Goal: Task Accomplishment & Management: Complete application form

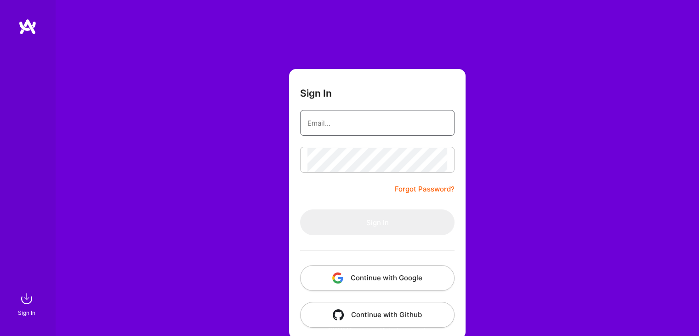
click at [333, 124] on input "email" at bounding box center [378, 122] width 140 height 23
type input "[EMAIL_ADDRESS][DOMAIN_NAME]"
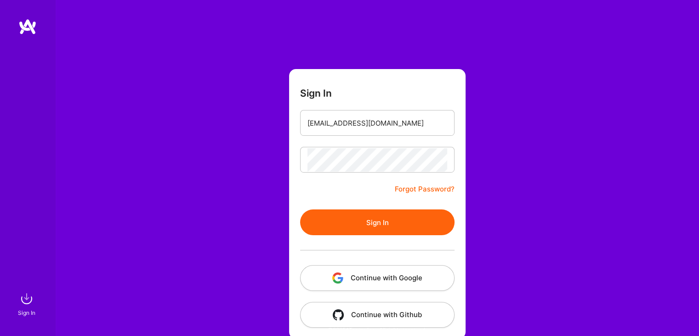
click at [362, 223] on button "Sign In" at bounding box center [377, 222] width 155 height 26
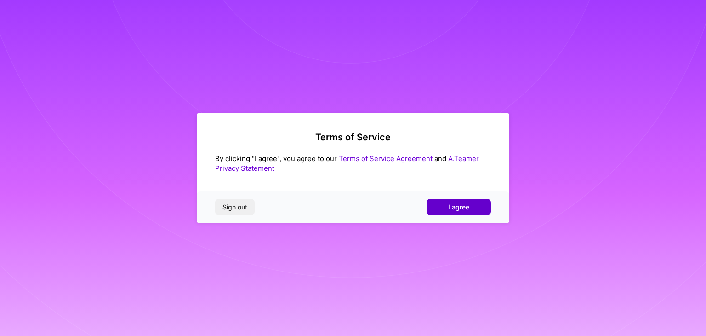
click at [458, 207] on span "I agree" at bounding box center [458, 206] width 21 height 9
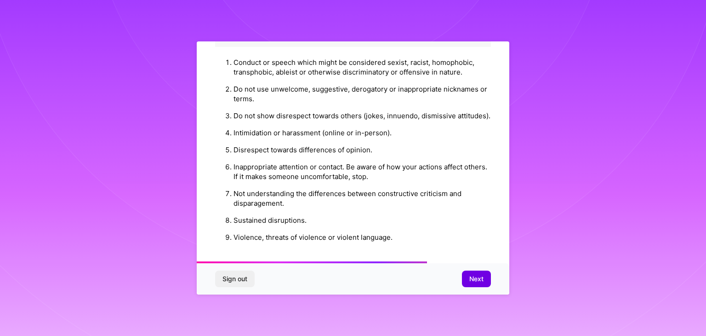
scroll to position [774, 0]
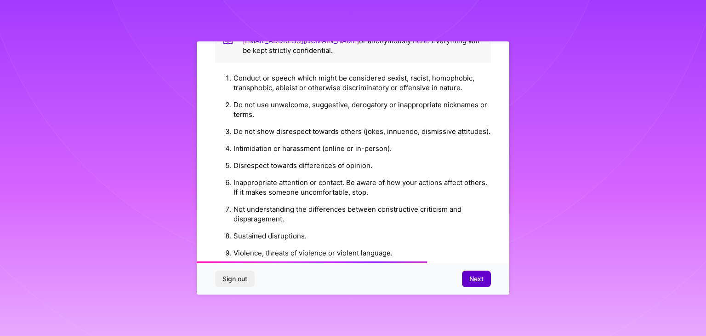
click at [478, 280] on span "Next" at bounding box center [476, 278] width 14 height 9
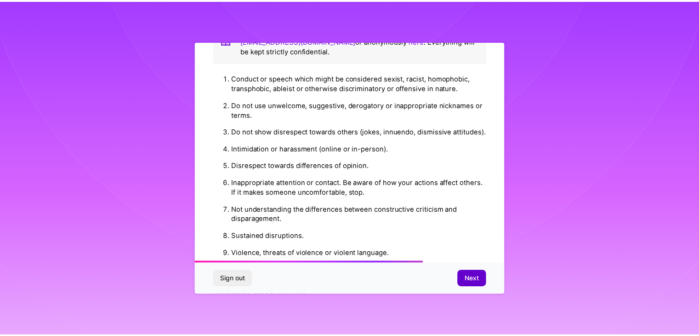
scroll to position [0, 0]
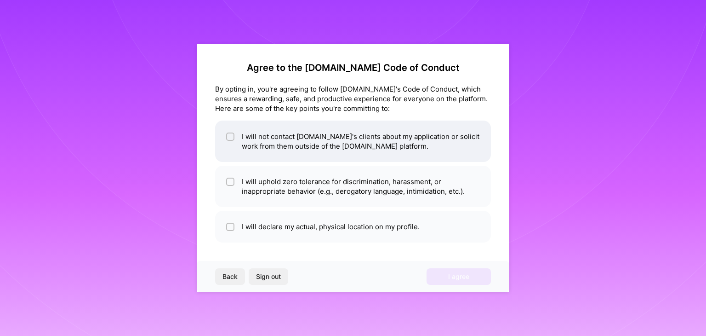
click at [230, 137] on input "checkbox" at bounding box center [231, 137] width 6 height 6
checkbox input "true"
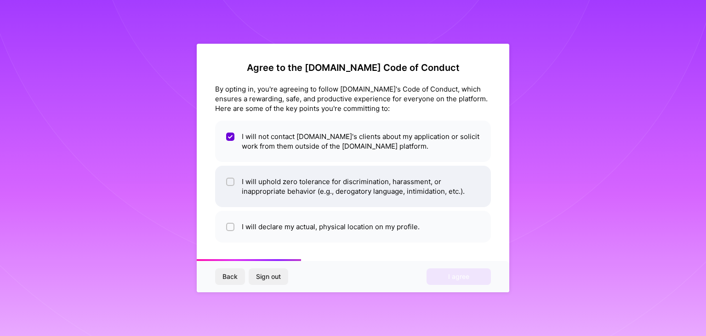
click at [230, 180] on input "checkbox" at bounding box center [231, 182] width 6 height 6
checkbox input "true"
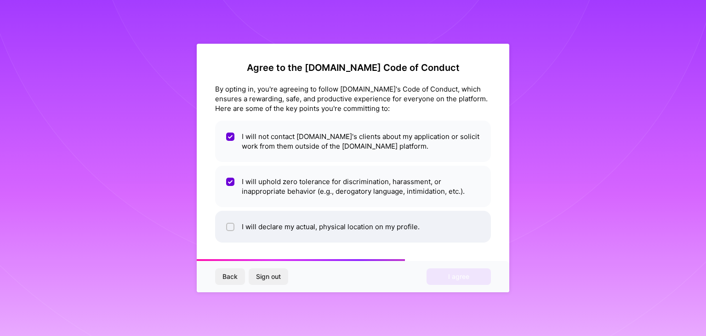
click at [230, 229] on input "checkbox" at bounding box center [231, 227] width 6 height 6
checkbox input "true"
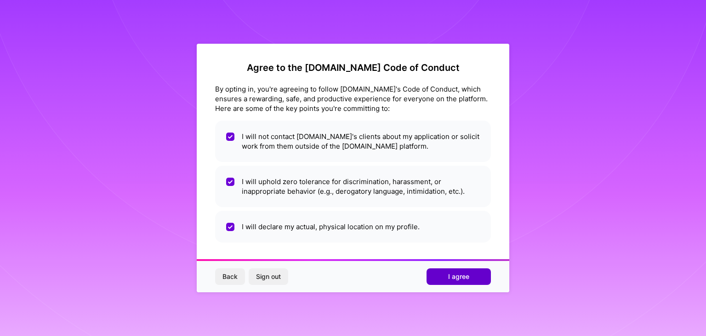
click at [460, 276] on span "I agree" at bounding box center [458, 276] width 21 height 9
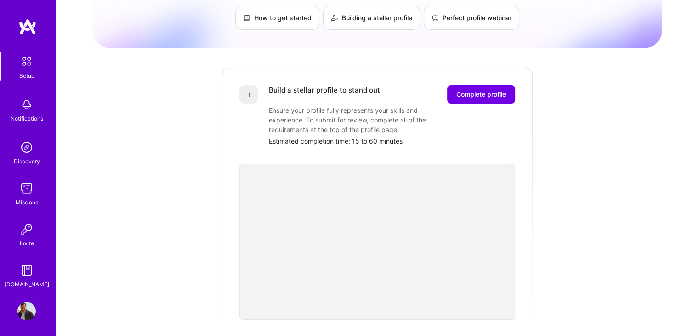
scroll to position [92, 0]
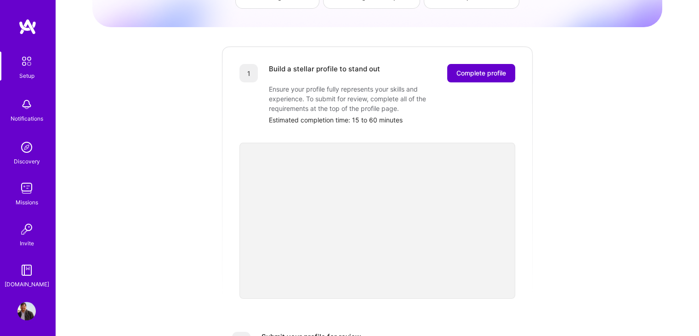
click at [483, 69] on span "Complete profile" at bounding box center [482, 73] width 50 height 9
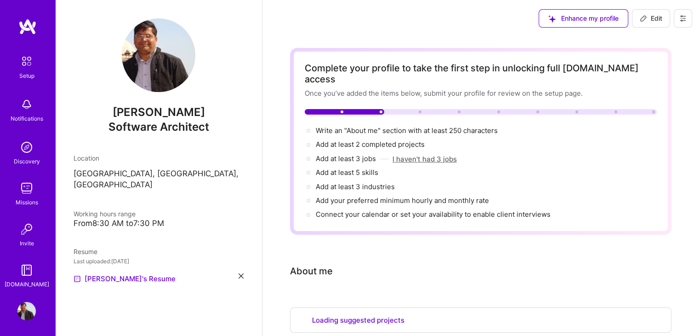
select select "US"
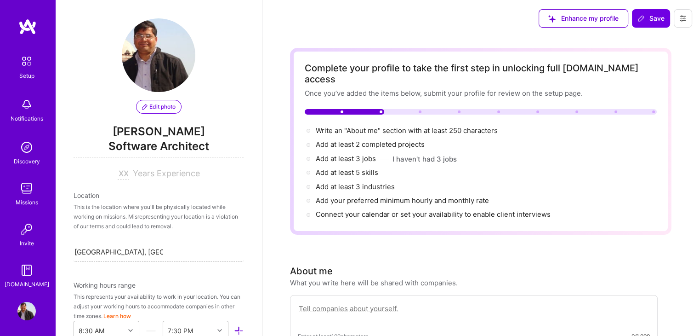
scroll to position [370, 0]
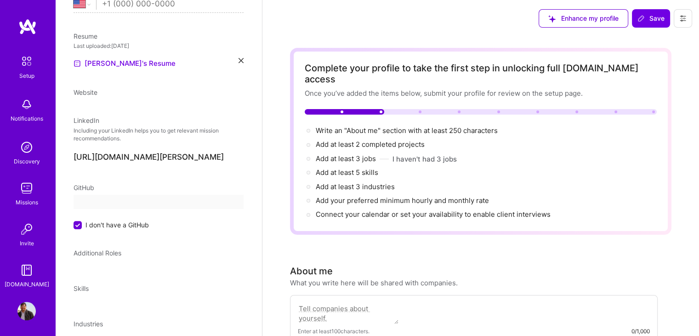
select select "US"
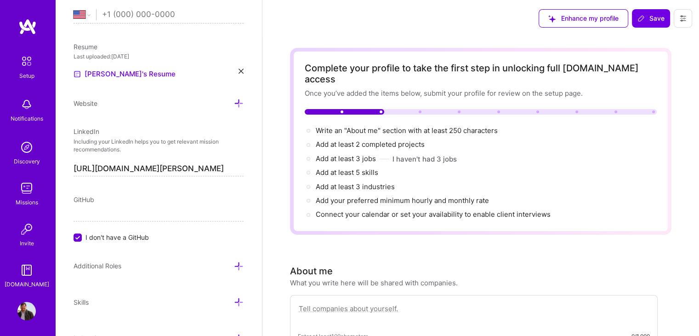
scroll to position [46, 0]
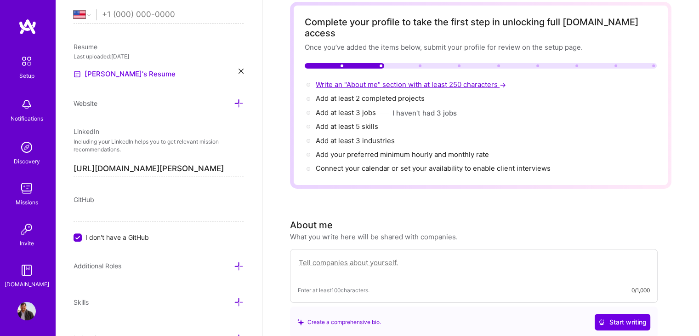
click at [418, 80] on span "Write an "About me" section with at least 250 characters →" at bounding box center [412, 84] width 192 height 9
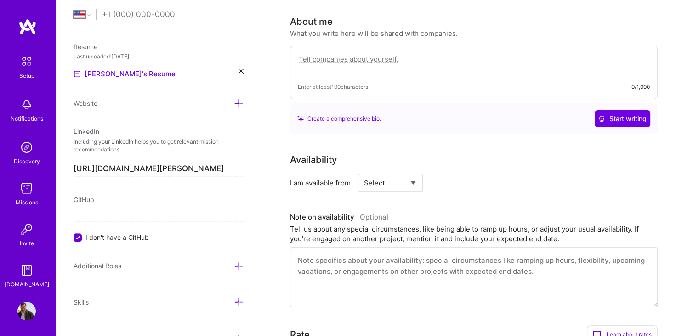
scroll to position [250, 0]
click at [312, 52] on textarea at bounding box center [474, 62] width 352 height 21
paste textarea "Accomplished Enterprise, Technical and Cloud Architect with 20+ years of experi…"
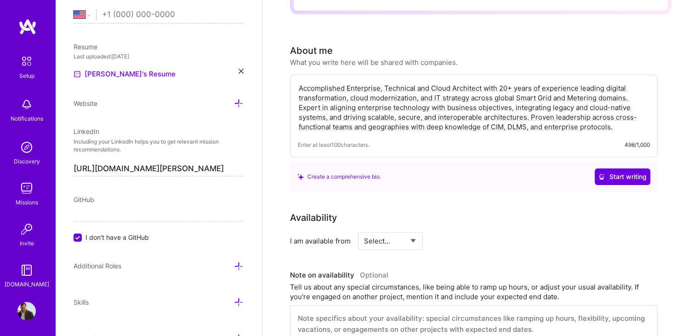
scroll to position [204, 0]
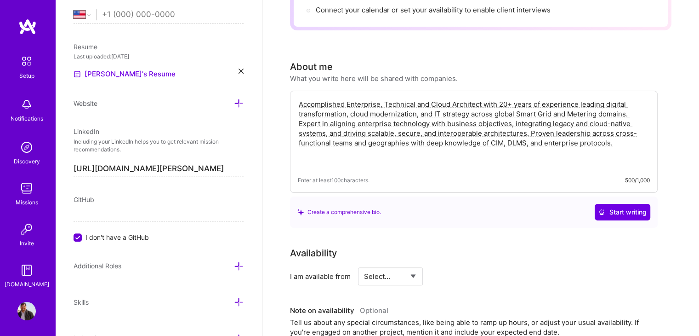
paste textarea "• Highly Experienced, hands-on software architect with ability to develop SOA a…"
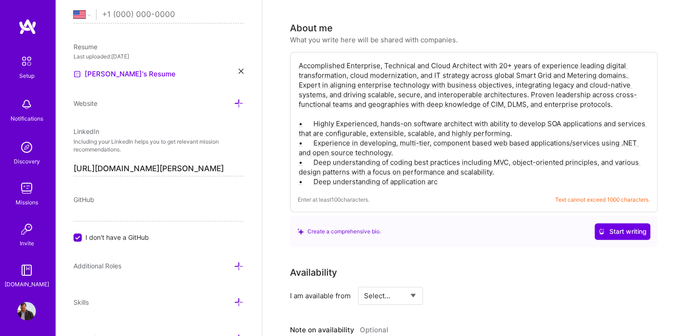
scroll to position [250, 0]
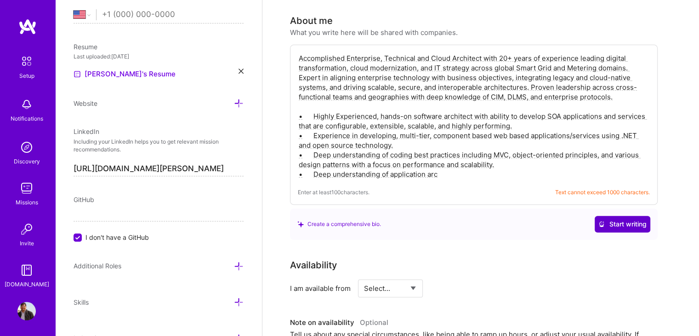
click at [624, 216] on button "Start writing" at bounding box center [623, 224] width 56 height 17
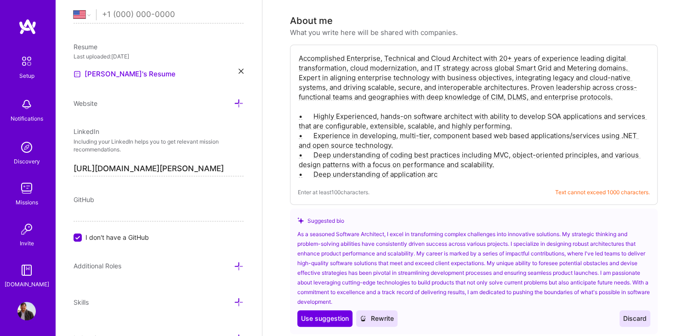
drag, startPoint x: 493, startPoint y: 141, endPoint x: 508, endPoint y: 141, distance: 15.2
click at [508, 141] on textarea "Accomplished Enterprise, Technical and Cloud Architect with 20+ years of experi…" at bounding box center [474, 115] width 352 height 127
click at [581, 141] on textarea "Accomplished Enterprise, Technical and Cloud Architect with 20+ years of experi…" at bounding box center [474, 115] width 352 height 127
drag, startPoint x: 441, startPoint y: 159, endPoint x: 310, endPoint y: 159, distance: 131.5
click at [310, 159] on textarea "Accomplished Enterprise, Technical and Cloud Architect with 20+ years of experi…" at bounding box center [474, 115] width 352 height 127
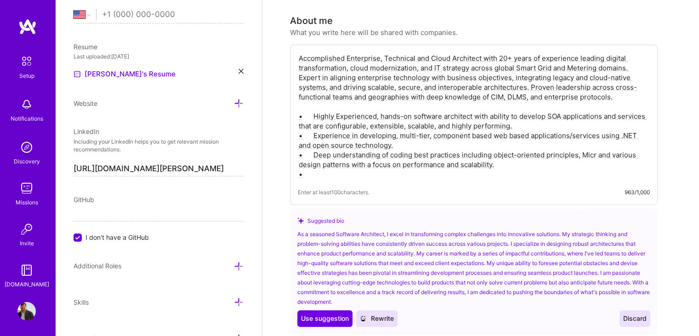
click at [596, 143] on textarea "Accomplished Enterprise, Technical and Cloud Architect with 20+ years of experi…" at bounding box center [474, 115] width 352 height 127
click at [307, 162] on textarea "Accomplished Enterprise, Technical and Cloud Architect with 20+ years of experi…" at bounding box center [474, 115] width 352 height 127
click at [315, 141] on textarea "Accomplished Enterprise, Technical and Cloud Architect with 20+ years of experi…" at bounding box center [474, 115] width 352 height 127
click at [314, 120] on textarea "Accomplished Enterprise, Technical and Cloud Architect with 20+ years of experi…" at bounding box center [474, 115] width 352 height 127
click at [315, 100] on textarea "Accomplished Enterprise, Technical and Cloud Architect with 20+ years of experi…" at bounding box center [474, 115] width 352 height 127
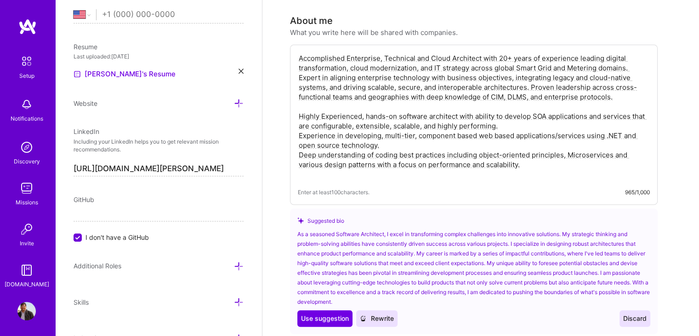
click at [504, 113] on textarea "Accomplished Enterprise, Technical and Cloud Architect with 20+ years of experi…" at bounding box center [474, 115] width 352 height 127
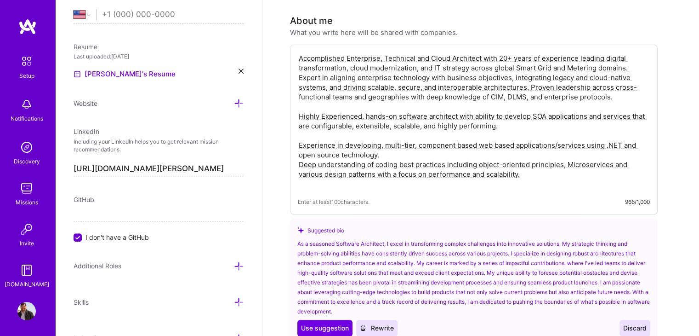
click at [391, 142] on textarea "Accomplished Enterprise, Technical and Cloud Architect with 20+ years of experi…" at bounding box center [474, 120] width 352 height 137
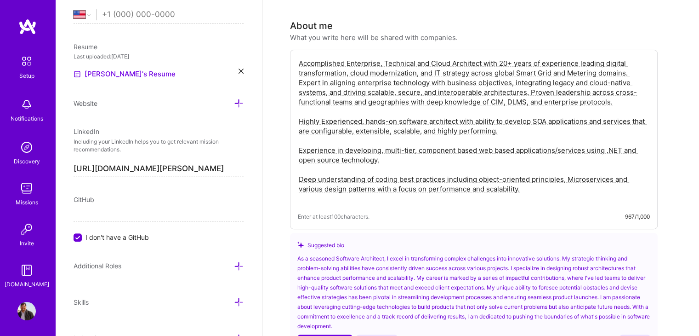
scroll to position [296, 0]
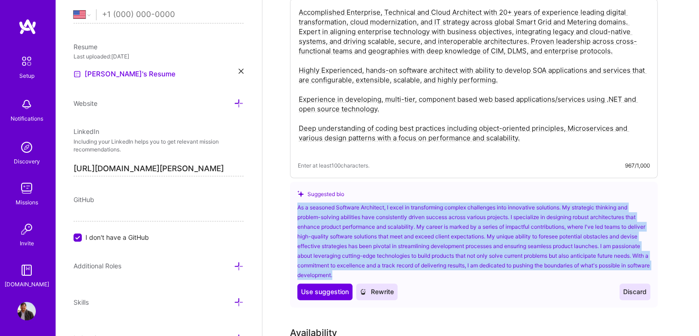
drag, startPoint x: 390, startPoint y: 262, endPoint x: 295, endPoint y: 196, distance: 115.3
click at [295, 196] on div "Suggested bio As a seasoned Software Architect, I excel in transforming complex…" at bounding box center [474, 245] width 368 height 126
copy div "As a seasoned Software Architect, I excel in transforming complex challenges in…"
click at [446, 263] on div "As a seasoned Software Architect, I excel in transforming complex challenges in…" at bounding box center [474, 240] width 353 height 77
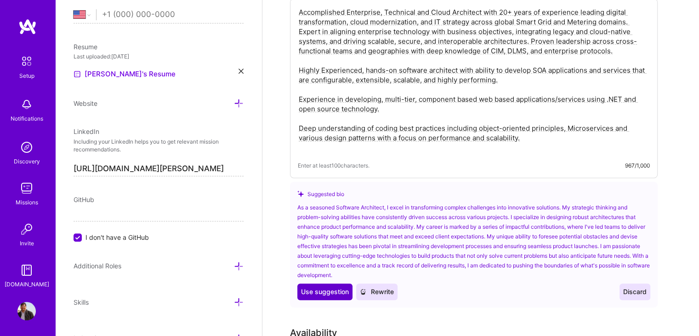
click at [312, 287] on span "Use suggestion" at bounding box center [325, 291] width 48 height 9
type textarea "As a seasoned Software Architect, I excel in transforming complex challenges in…"
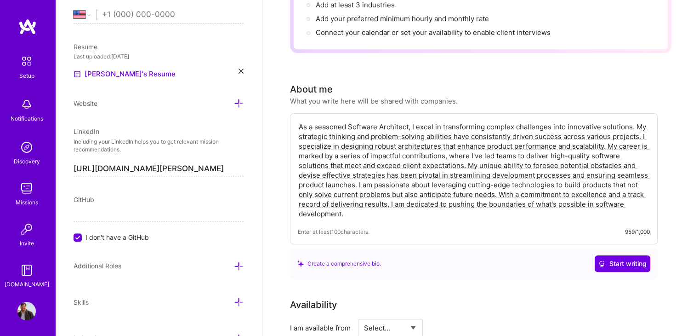
scroll to position [158, 0]
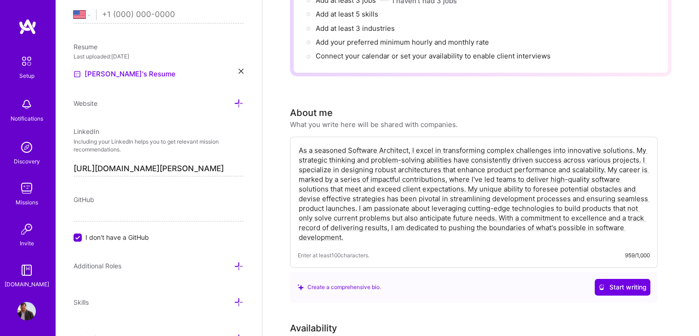
click at [505, 221] on textarea "As a seasoned Software Architect, I excel in transforming complex challenges in…" at bounding box center [474, 193] width 352 height 98
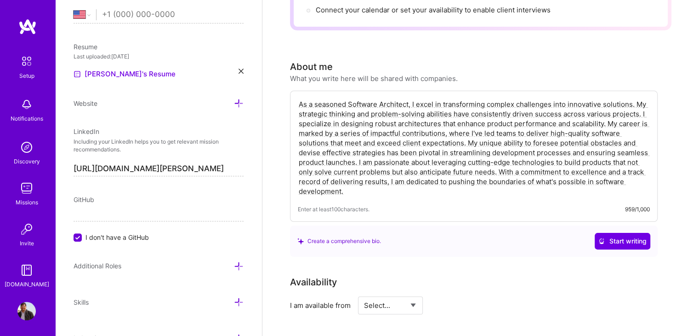
click at [392, 186] on div "As a seasoned Software Architect, I excel in transforming complex challenges in…" at bounding box center [474, 156] width 368 height 131
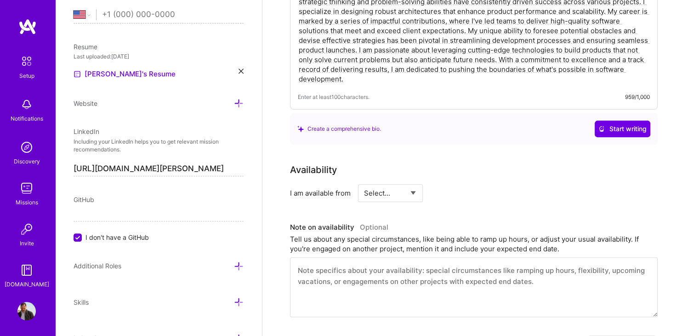
scroll to position [342, 0]
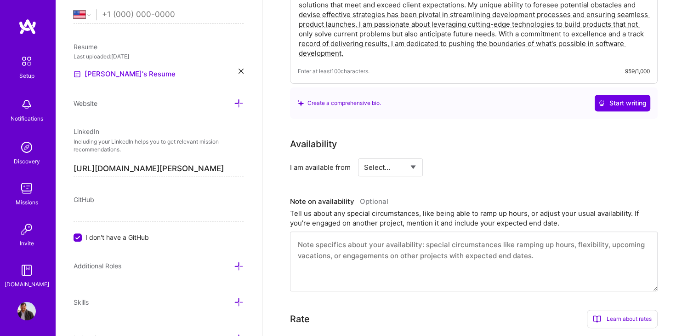
click at [372, 157] on select "Select... Right Now Future Date Not Available" at bounding box center [390, 166] width 53 height 23
select select "Right Now"
click at [364, 155] on select "Select... Right Now Future Date Not Available" at bounding box center [390, 166] width 53 height 23
click at [459, 158] on input at bounding box center [474, 167] width 55 height 18
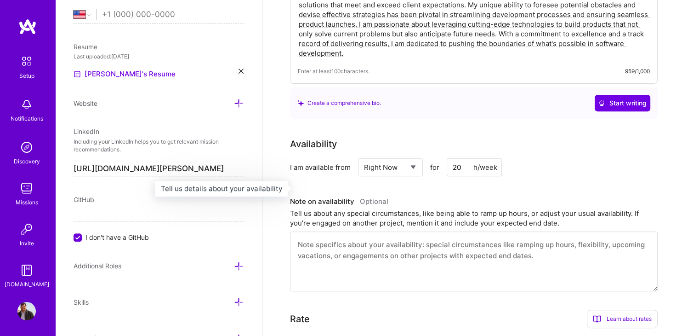
type input "20"
click at [419, 195] on h3 "Note on availability Optional" at bounding box center [474, 202] width 368 height 14
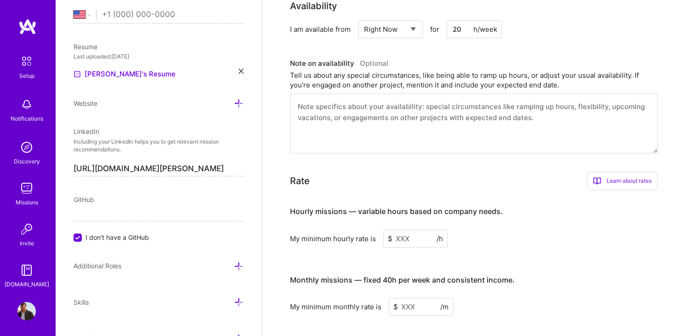
scroll to position [526, 0]
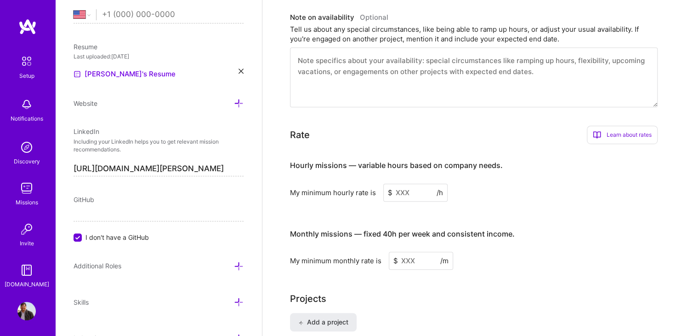
click at [406, 183] on input at bounding box center [416, 192] width 64 height 18
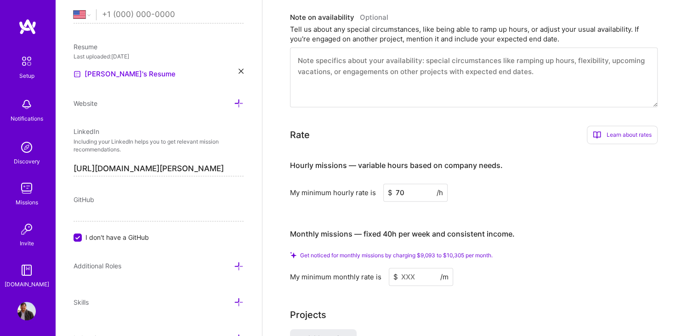
type input "70"
click at [407, 200] on div "Hourly missions — variable hours based on company needs. My minimum hourly rate…" at bounding box center [474, 218] width 368 height 134
click at [406, 183] on input "70" at bounding box center [416, 192] width 64 height 18
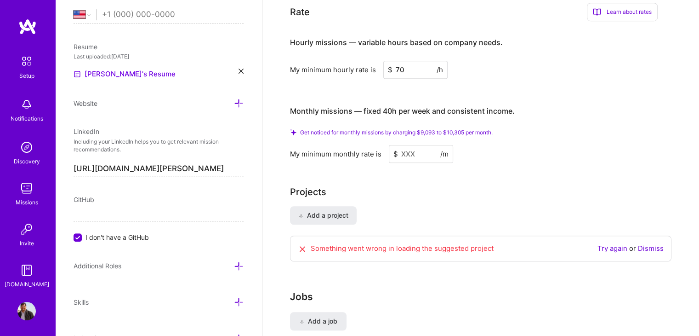
scroll to position [669, 0]
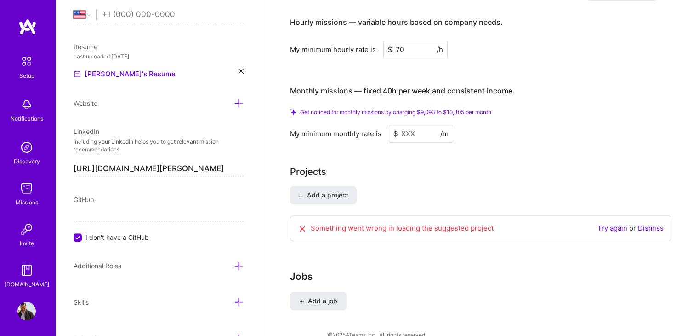
click at [612, 223] on link "Try again" at bounding box center [613, 227] width 30 height 9
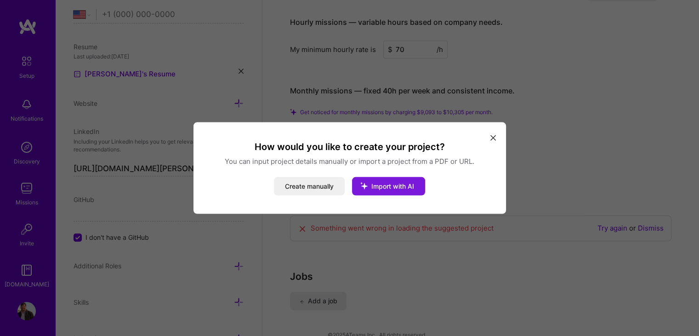
click at [401, 183] on span "Import with AI" at bounding box center [393, 186] width 43 height 8
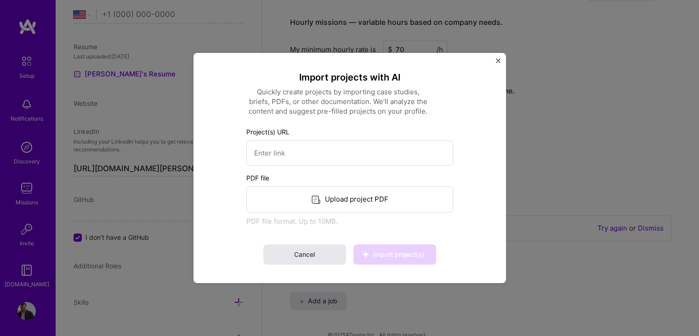
click at [316, 262] on button "Cancel" at bounding box center [304, 254] width 83 height 20
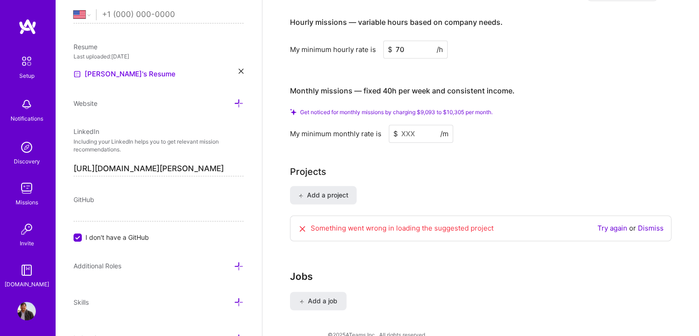
click at [412, 125] on input at bounding box center [421, 134] width 64 height 18
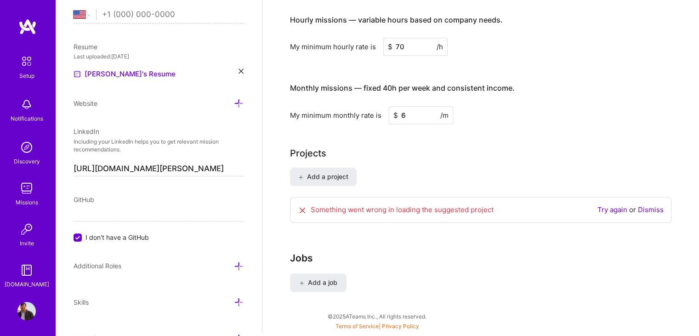
scroll to position [644, 0]
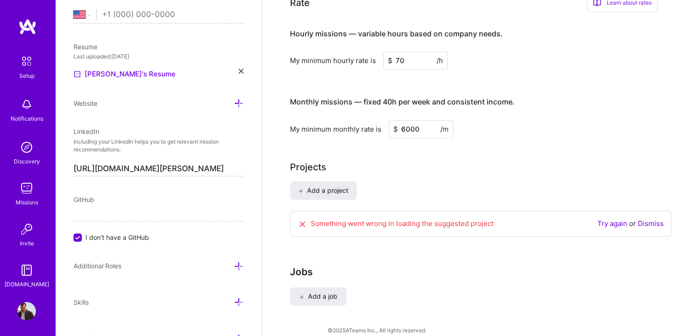
type input "6000"
click at [650, 219] on link "Dismiss" at bounding box center [651, 223] width 26 height 9
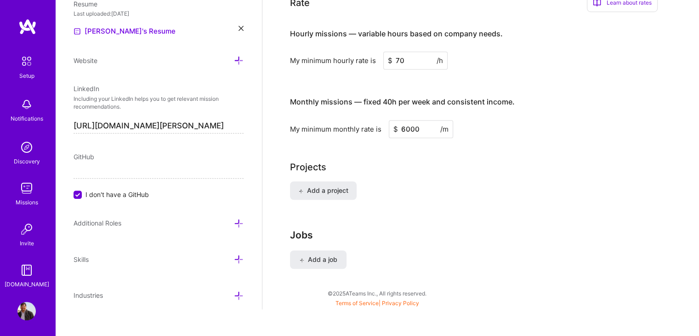
scroll to position [419, 0]
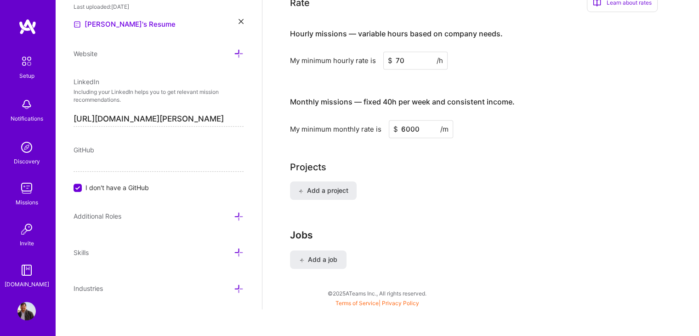
click at [234, 214] on icon at bounding box center [239, 217] width 10 height 10
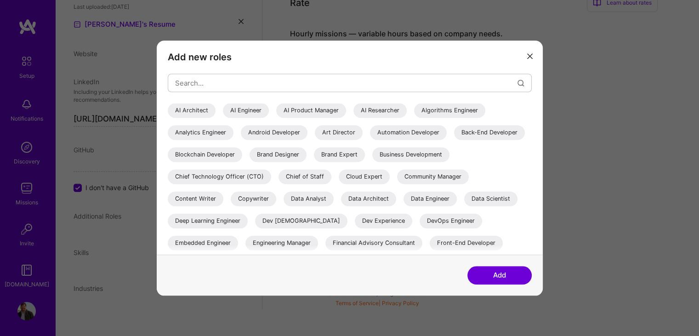
click at [454, 140] on div "Back-End Developer" at bounding box center [489, 132] width 71 height 15
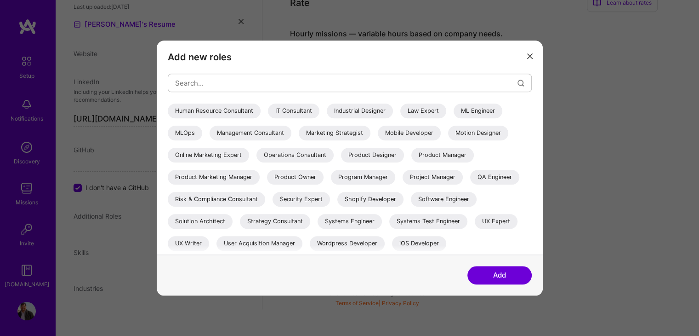
scroll to position [199, 0]
click at [211, 219] on div "Solution Architect" at bounding box center [200, 221] width 65 height 15
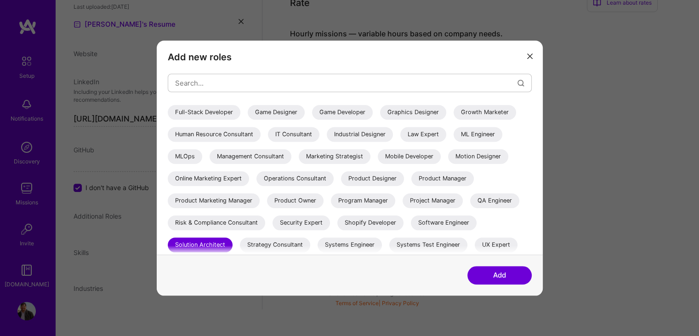
click at [267, 208] on div "Product Owner" at bounding box center [295, 200] width 57 height 15
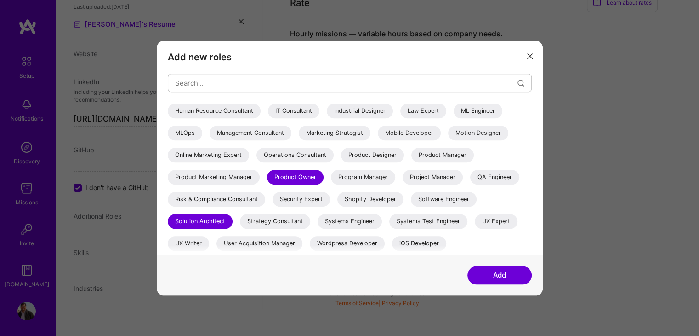
click at [494, 274] on button "Add" at bounding box center [500, 275] width 64 height 18
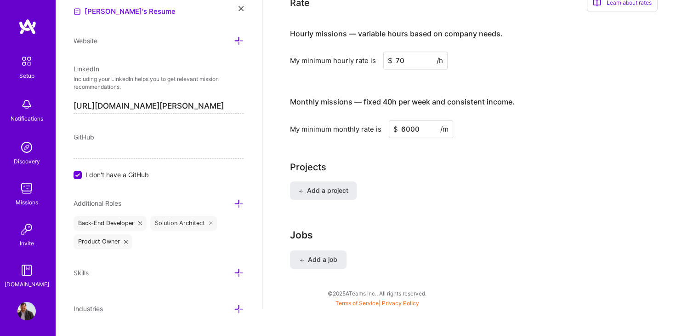
scroll to position [452, 0]
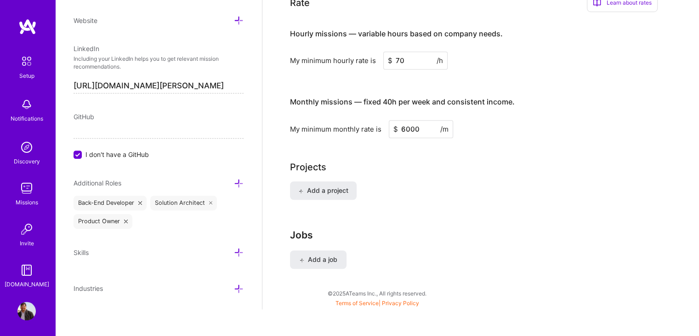
click at [234, 253] on icon at bounding box center [239, 252] width 10 height 10
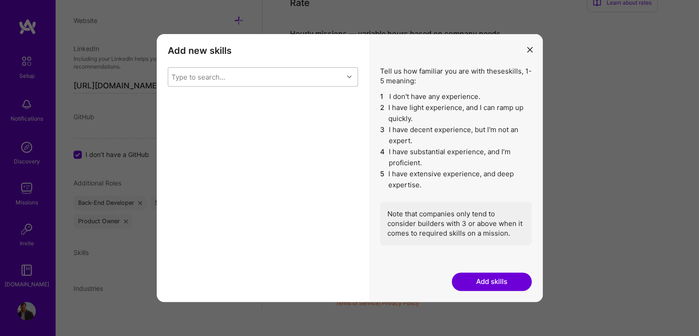
click at [250, 79] on div "Type to search..." at bounding box center [255, 77] width 175 height 18
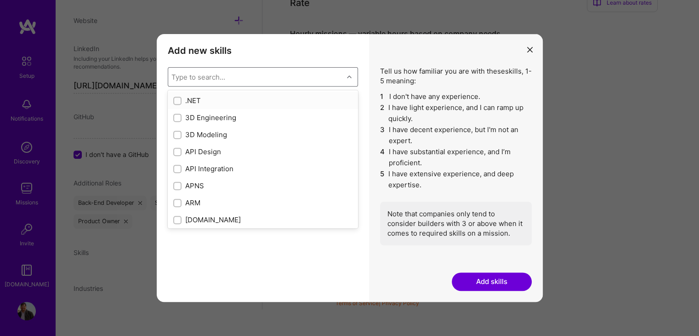
click at [176, 99] on input "modal" at bounding box center [178, 101] width 6 height 6
checkbox input "true"
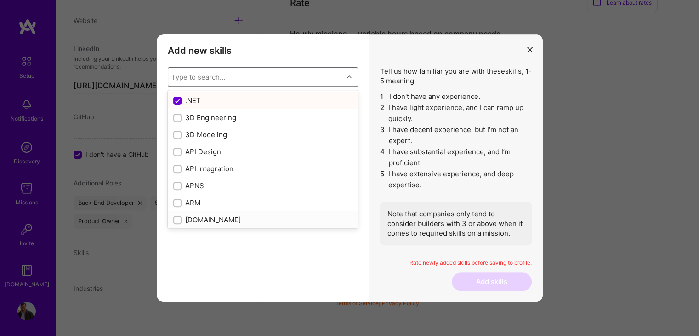
click at [176, 222] on input "modal" at bounding box center [178, 220] width 6 height 6
checkbox input "true"
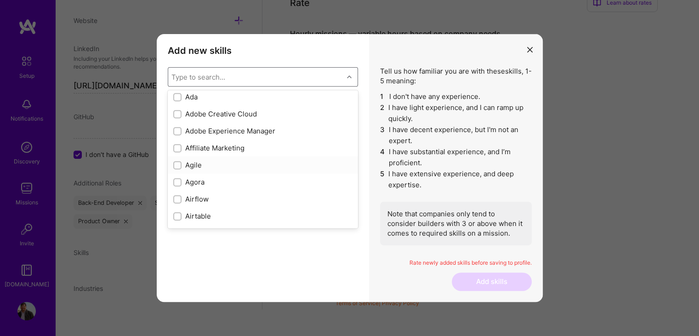
click at [177, 166] on input "modal" at bounding box center [178, 165] width 6 height 6
checkbox input "true"
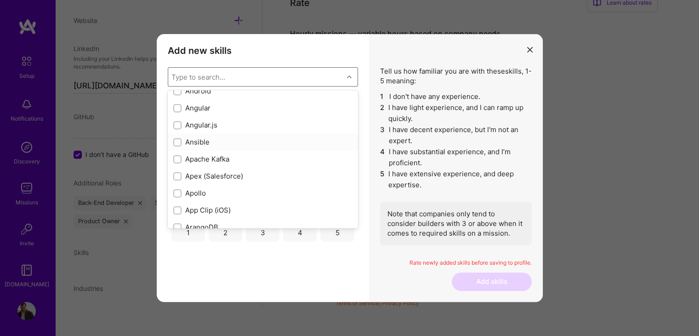
scroll to position [506, 0]
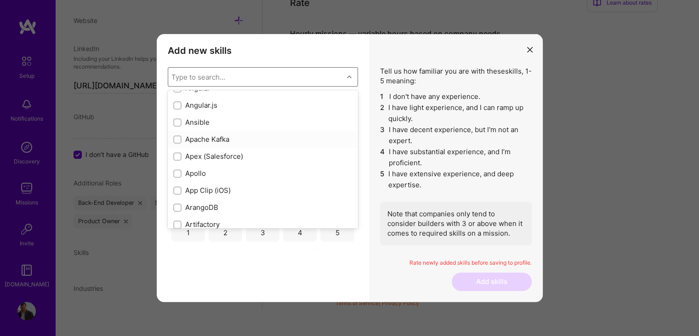
click at [180, 141] on input "modal" at bounding box center [178, 140] width 6 height 6
checkbox input "true"
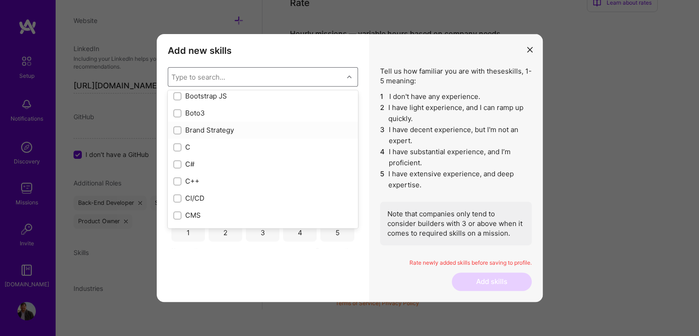
scroll to position [920, 0]
click at [178, 151] on input "modal" at bounding box center [178, 151] width 6 height 6
checkbox input "true"
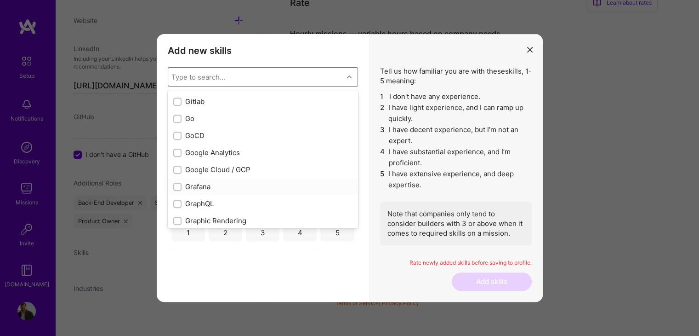
scroll to position [2529, 0]
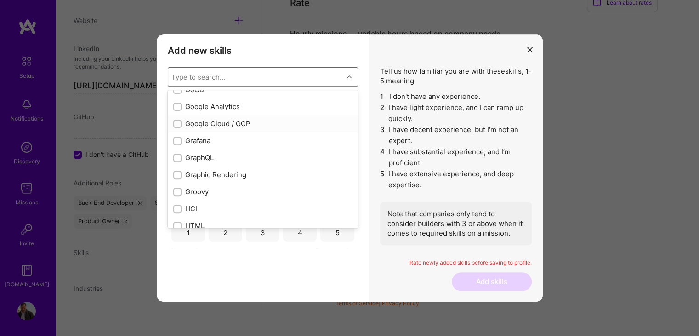
click at [177, 124] on input "modal" at bounding box center [178, 124] width 6 height 6
checkbox input "true"
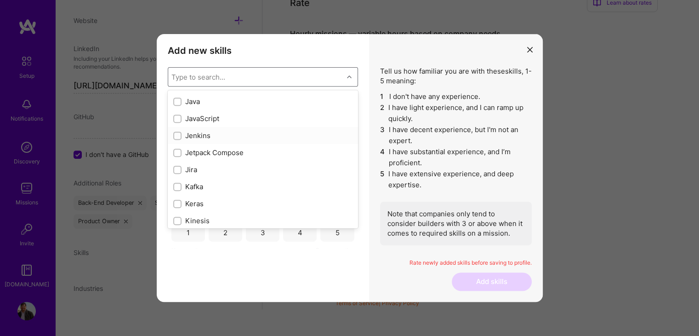
scroll to position [2943, 0]
click at [174, 115] on div "modal" at bounding box center [177, 118] width 8 height 8
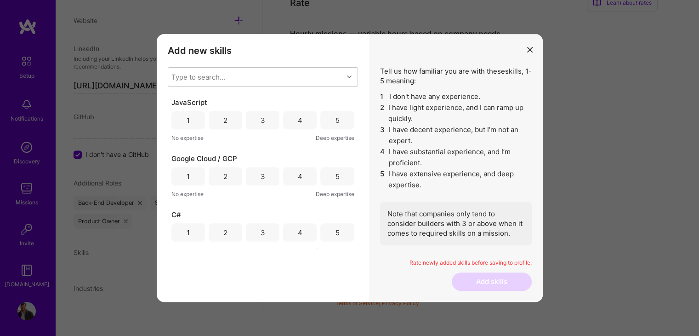
click at [299, 121] on div "4" at bounding box center [300, 120] width 5 height 10
click at [264, 177] on div "3" at bounding box center [263, 176] width 34 height 18
click at [335, 232] on div "5" at bounding box center [337, 233] width 4 height 10
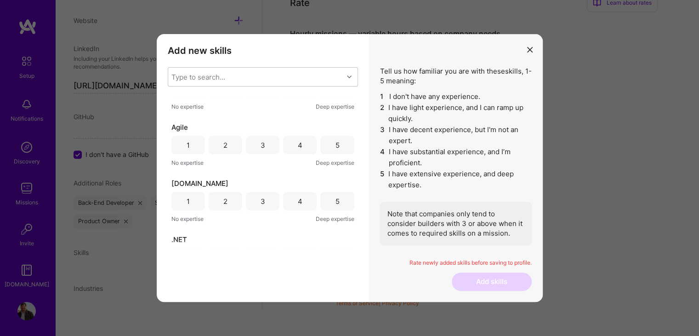
scroll to position [230, 0]
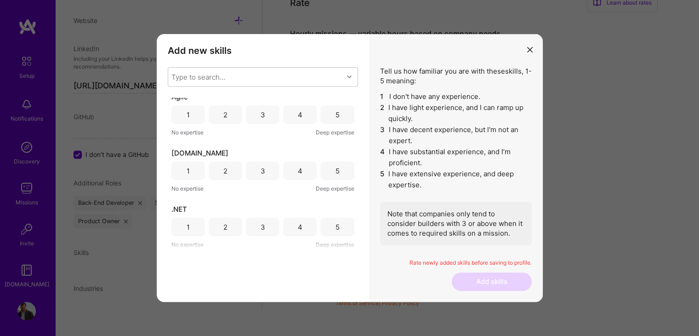
click at [303, 119] on div "4" at bounding box center [300, 114] width 34 height 18
click at [298, 171] on div "4" at bounding box center [300, 171] width 5 height 10
click at [335, 222] on div "5" at bounding box center [337, 227] width 4 height 10
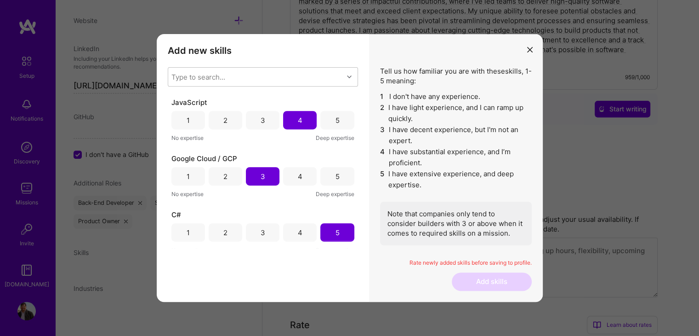
scroll to position [46, 0]
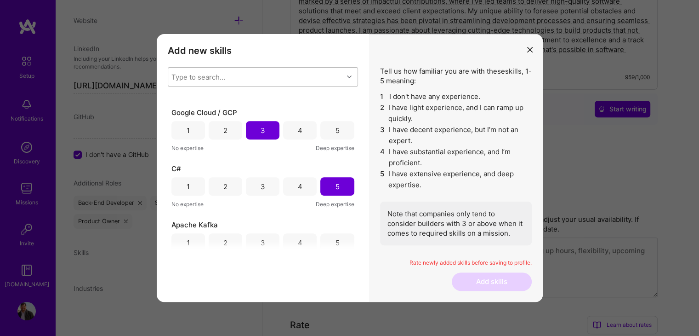
click at [222, 80] on div "Type to search..." at bounding box center [199, 77] width 54 height 10
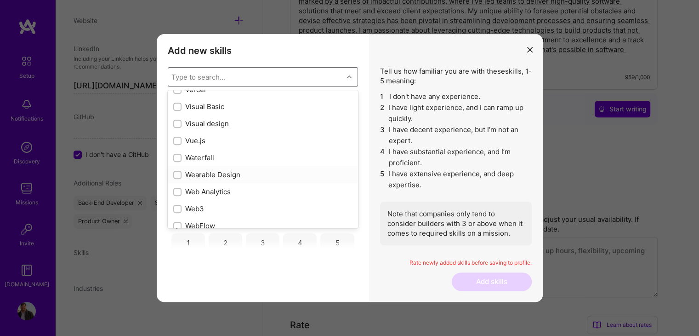
scroll to position [5965, 0]
click at [175, 93] on input "modal" at bounding box center [178, 91] width 6 height 6
checkbox input "true"
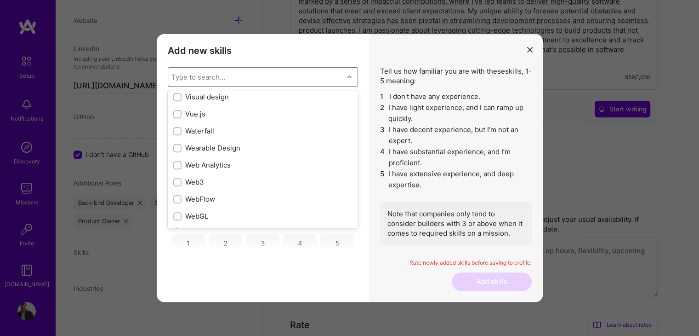
scroll to position [5964, 0]
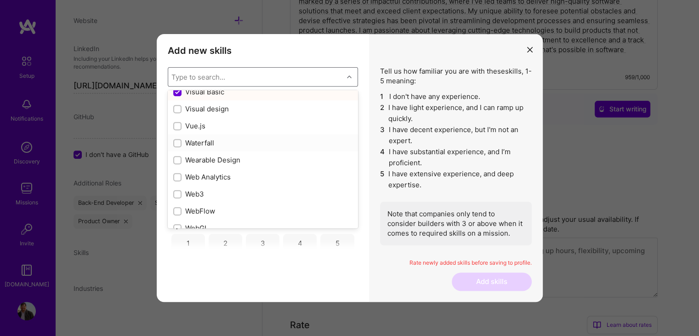
click at [175, 141] on input "modal" at bounding box center [178, 143] width 6 height 6
checkbox input "true"
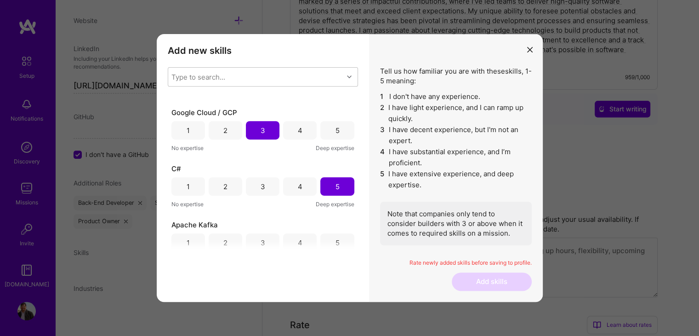
click at [189, 241] on div "1" at bounding box center [189, 242] width 34 height 18
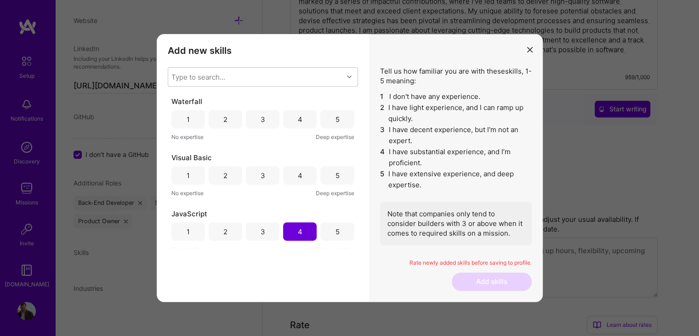
scroll to position [0, 0]
click at [261, 177] on div "3" at bounding box center [263, 177] width 5 height 10
click at [267, 121] on div "3" at bounding box center [263, 120] width 34 height 18
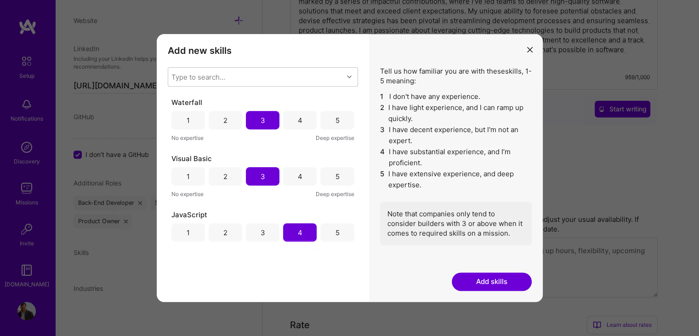
click at [492, 283] on button "Add skills" at bounding box center [492, 281] width 80 height 18
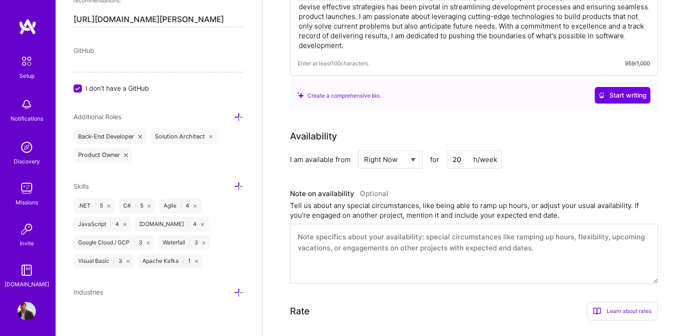
scroll to position [522, 0]
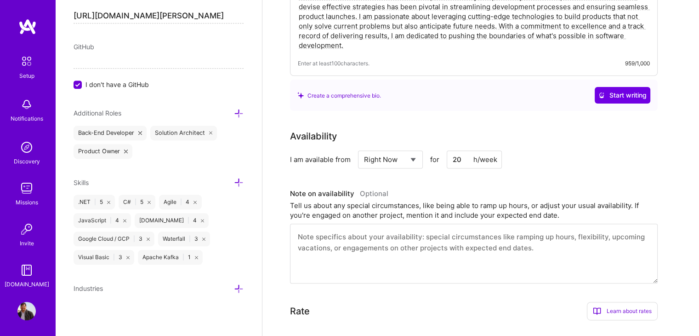
click at [234, 287] on icon at bounding box center [239, 289] width 10 height 10
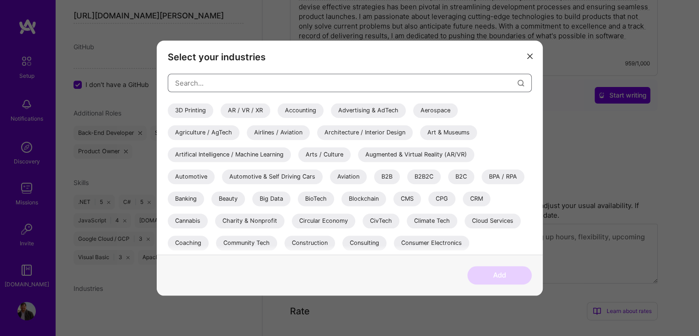
click at [210, 86] on input "modal" at bounding box center [346, 82] width 343 height 23
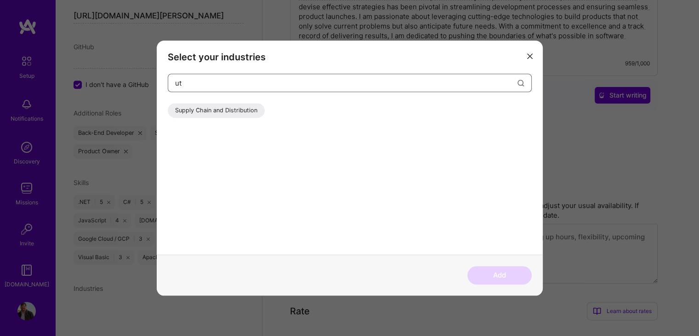
type input "u"
type input "energy"
click at [184, 111] on div "Energy" at bounding box center [185, 110] width 34 height 15
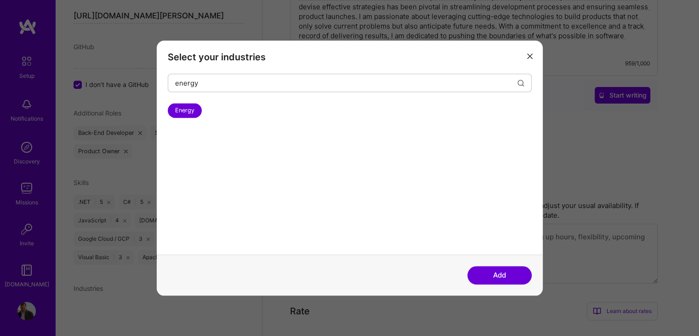
click at [505, 271] on button "Add" at bounding box center [500, 275] width 64 height 18
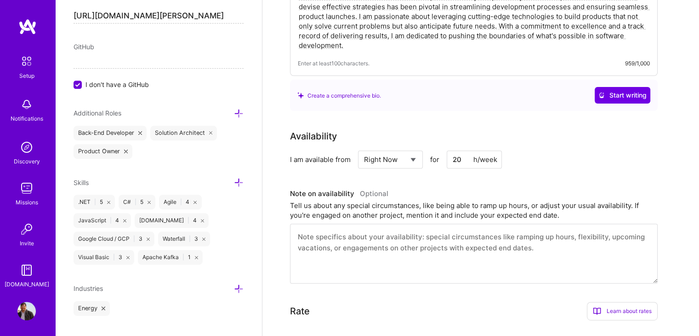
click at [234, 288] on icon at bounding box center [239, 289] width 10 height 10
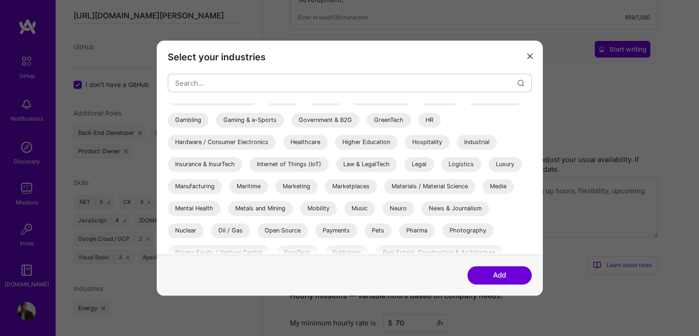
scroll to position [217, 0]
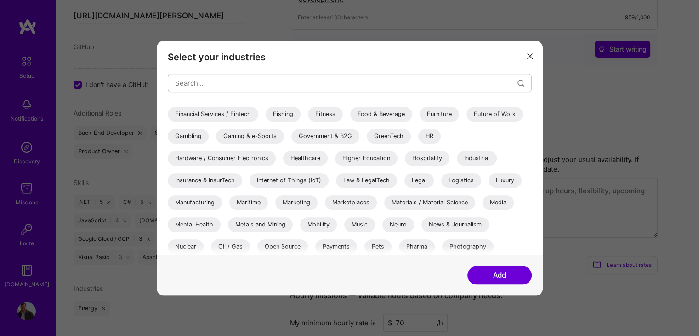
click at [212, 199] on div "Manufacturing" at bounding box center [195, 202] width 54 height 15
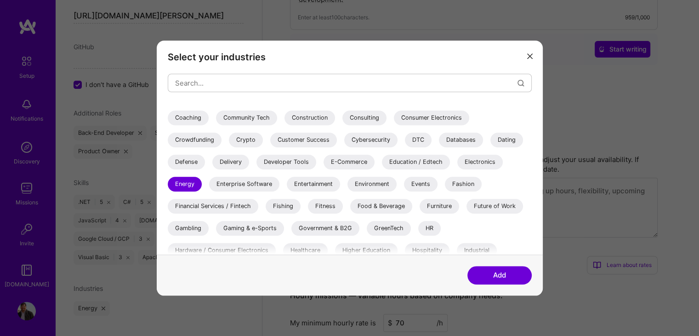
scroll to position [79, 0]
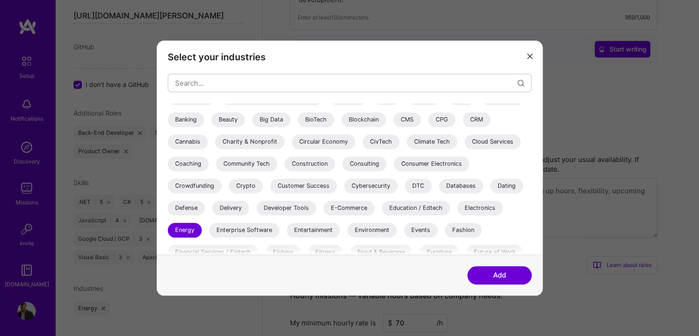
click at [348, 203] on div "E-Commerce" at bounding box center [349, 207] width 51 height 15
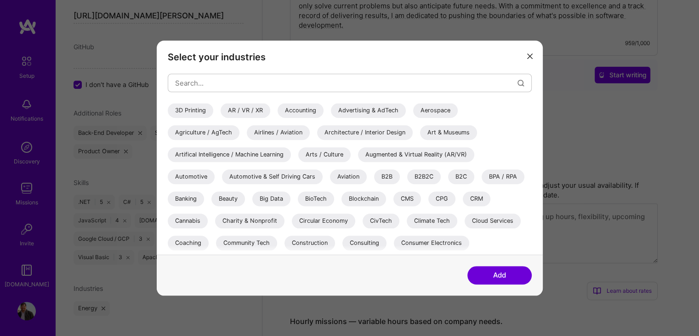
scroll to position [322, 0]
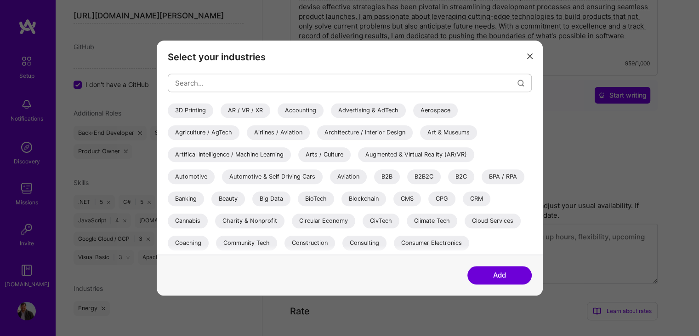
click at [498, 275] on button "Add" at bounding box center [500, 275] width 64 height 18
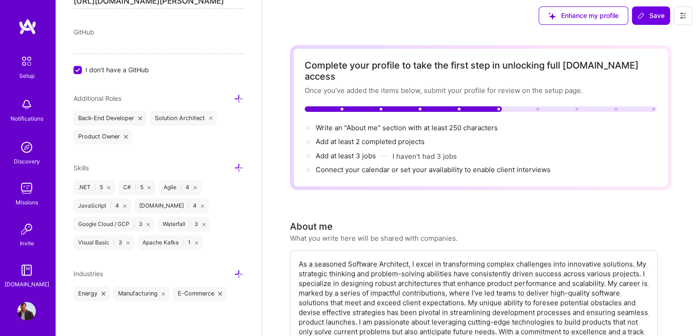
scroll to position [0, 0]
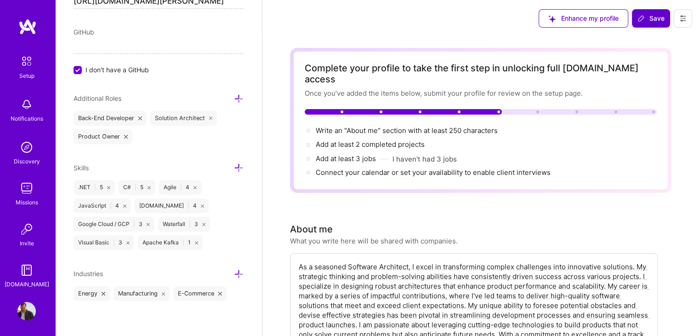
click at [647, 23] on span "Save" at bounding box center [651, 18] width 27 height 9
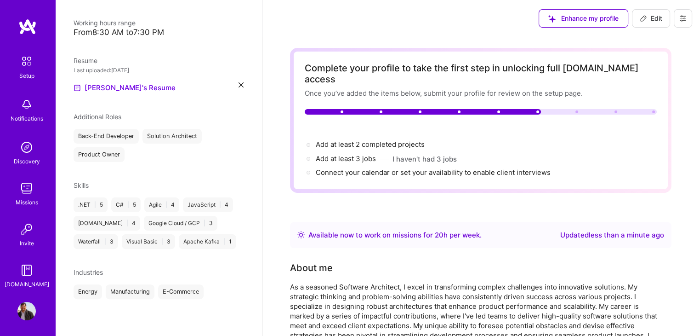
scroll to position [180, 0]
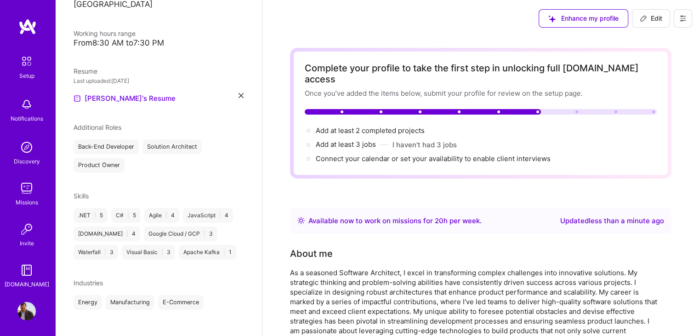
click at [590, 19] on span "Enhance my profile" at bounding box center [584, 18] width 70 height 9
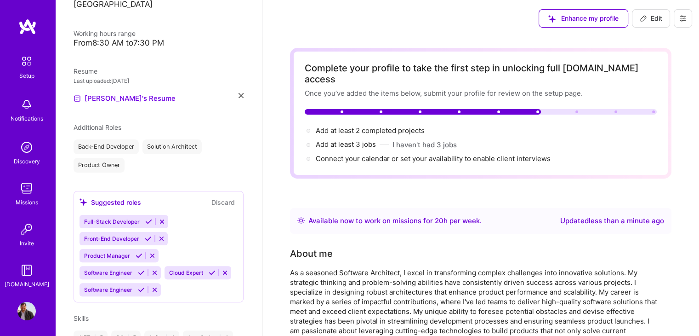
scroll to position [200, 0]
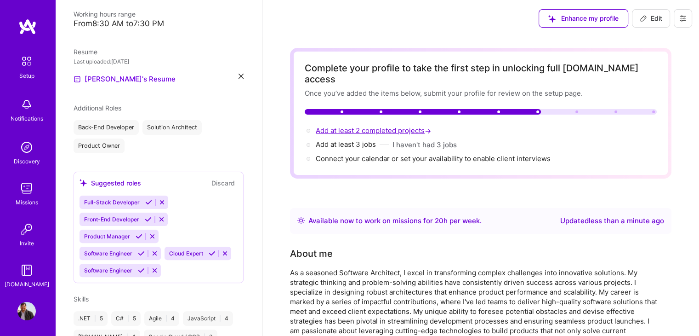
click at [360, 126] on span "Add at least 2 completed projects →" at bounding box center [374, 130] width 117 height 9
select select "US"
select select "Right Now"
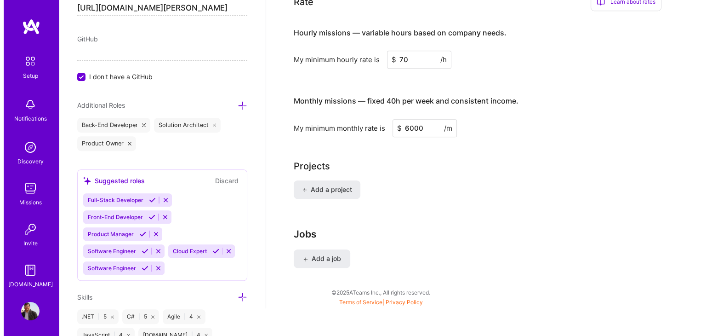
scroll to position [697, 0]
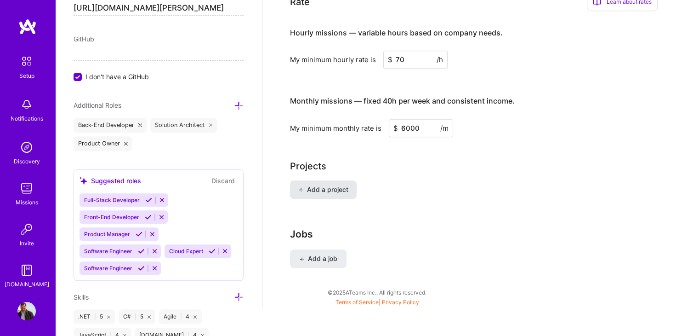
click at [327, 181] on button "Add a project" at bounding box center [323, 189] width 67 height 18
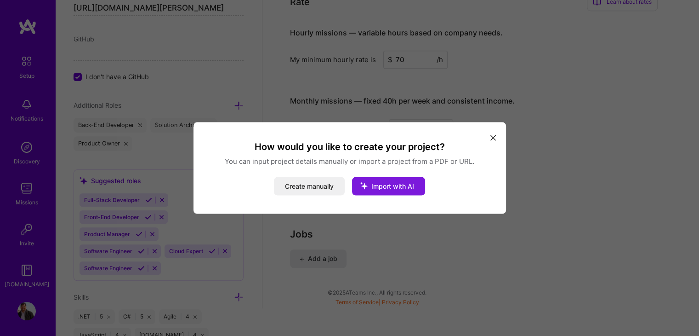
click at [383, 186] on span "Import with AI" at bounding box center [393, 186] width 43 height 8
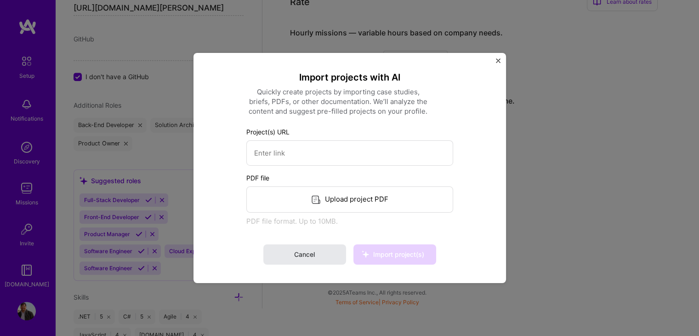
click at [322, 251] on button "Cancel" at bounding box center [304, 254] width 83 height 20
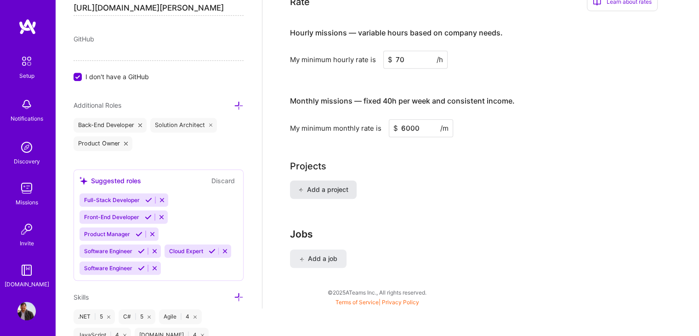
click at [326, 185] on span "Add a project" at bounding box center [323, 189] width 50 height 9
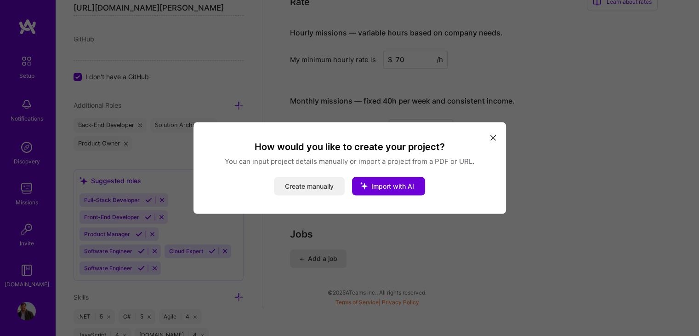
click at [315, 185] on button "Create manually" at bounding box center [309, 186] width 71 height 18
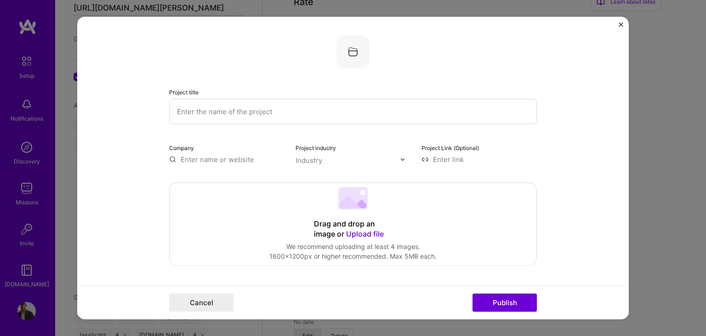
click at [206, 112] on input "text" at bounding box center [353, 111] width 368 height 25
paste input "As a seasoned Software Architect, I excel in transforming complex challenges in…"
type input "As a seasoned Software Architect, I excel in transforming complex challenges in…"
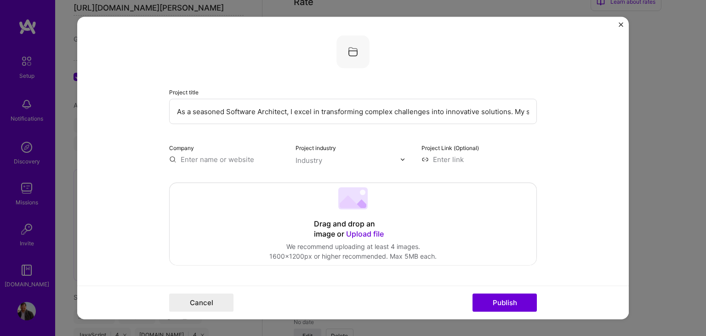
click at [251, 109] on input "As a seasoned Software Architect, I excel in transforming complex challenges in…" at bounding box center [353, 111] width 368 height 25
paste input "Smart Grid, Head end system, Metering Protocol and Network Protocol"
type input "Smart Grid, Head end system, Metering Protocol and Network Protocol"
click at [200, 157] on input "text" at bounding box center [226, 160] width 115 height 10
type input "TEPCO"
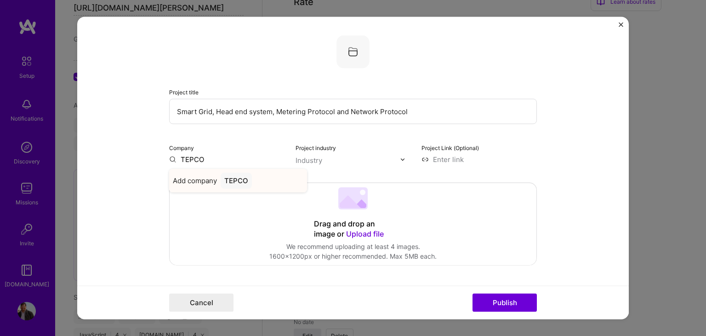
click at [237, 179] on div "TEPCO" at bounding box center [236, 180] width 31 height 16
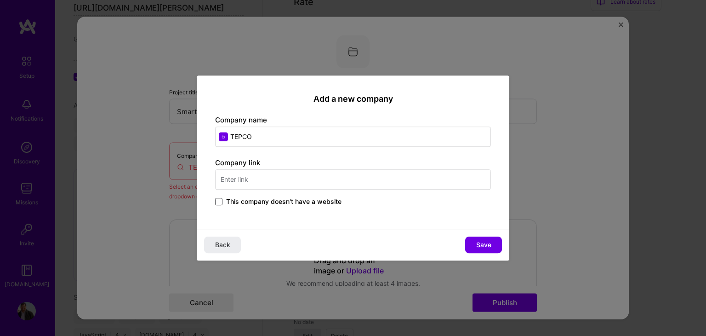
click at [221, 203] on span at bounding box center [218, 201] width 7 height 7
click at [0, 0] on input "This company doesn't have a website" at bounding box center [0, 0] width 0 height 0
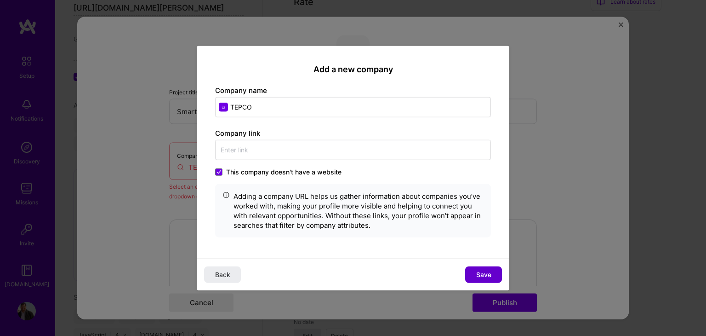
click at [487, 274] on span "Save" at bounding box center [483, 273] width 15 height 9
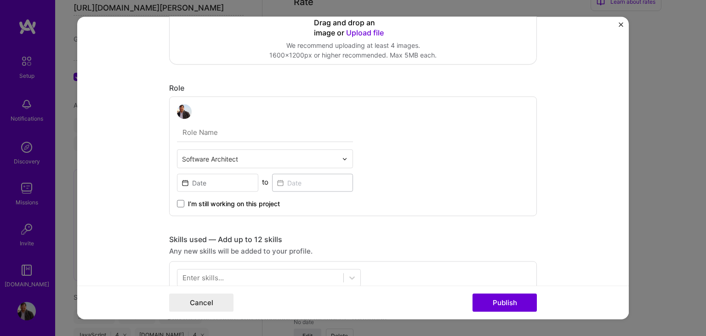
scroll to position [230, 0]
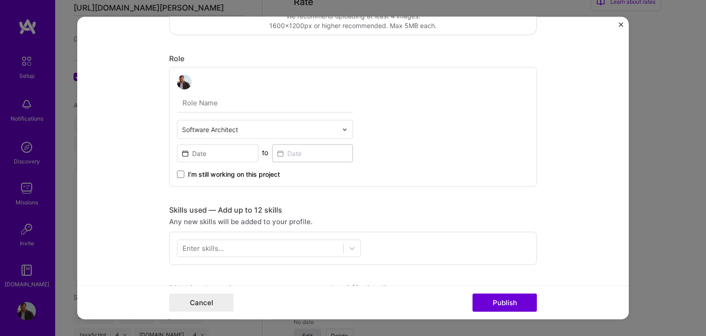
click at [210, 103] on input "text" at bounding box center [265, 102] width 176 height 19
type input "T"
type input "Software Architect"
click at [422, 124] on div "Software Architect Software Architect to I’m still working on this project" at bounding box center [353, 127] width 368 height 120
click at [237, 153] on input at bounding box center [217, 153] width 81 height 18
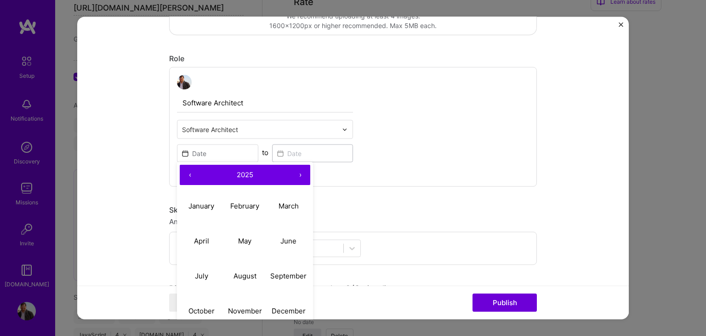
click at [383, 159] on div "Software Architect Software Architect ‹ 2025 › January February March April May…" at bounding box center [353, 127] width 368 height 120
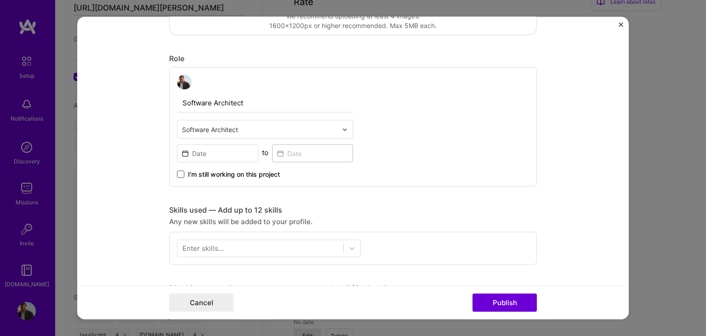
click at [177, 175] on span at bounding box center [180, 174] width 7 height 7
click at [0, 0] on input "I’m still working on this project" at bounding box center [0, 0] width 0 height 0
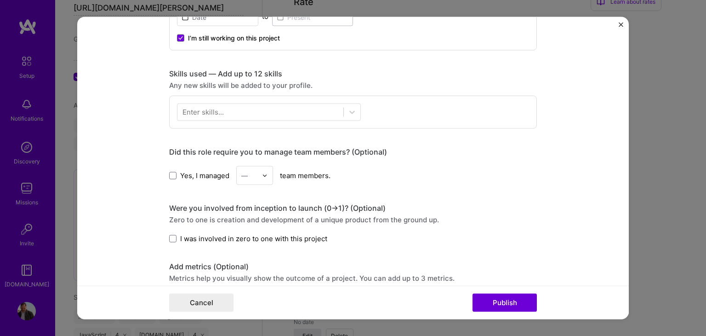
scroll to position [368, 0]
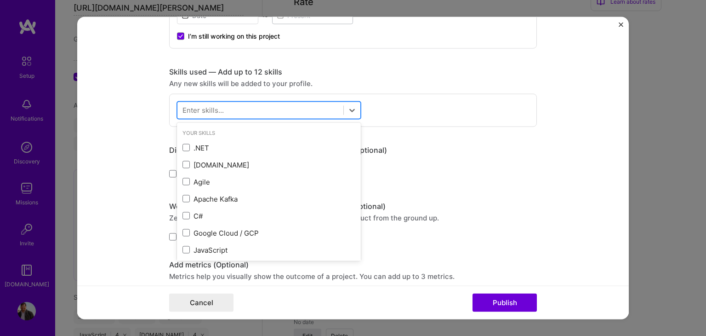
click at [232, 109] on div at bounding box center [260, 110] width 166 height 15
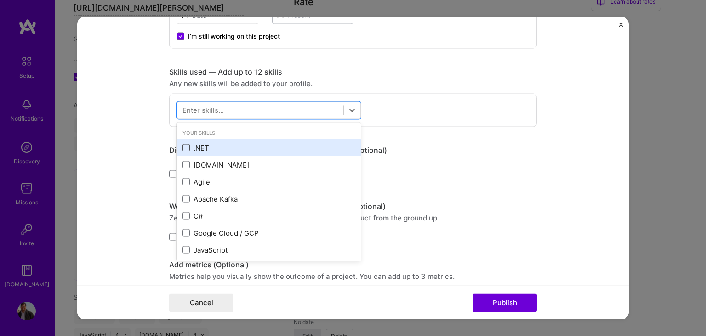
click at [185, 146] on span at bounding box center [186, 147] width 7 height 7
click at [0, 0] on input "checkbox" at bounding box center [0, 0] width 0 height 0
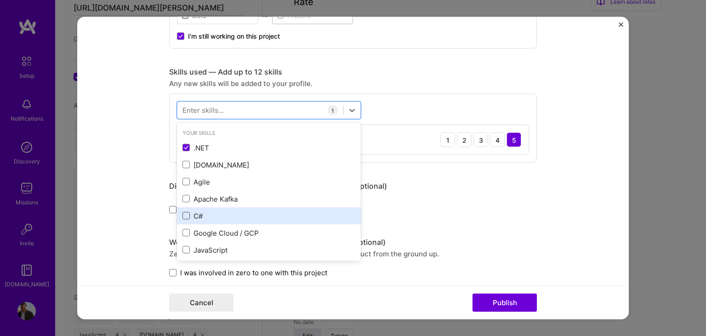
click at [183, 215] on span at bounding box center [186, 215] width 7 height 7
click at [0, 0] on input "checkbox" at bounding box center [0, 0] width 0 height 0
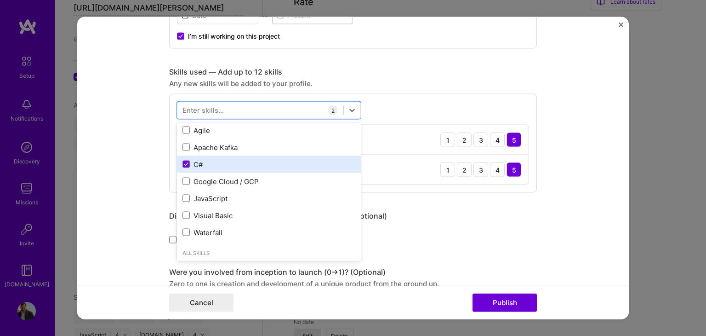
scroll to position [92, 0]
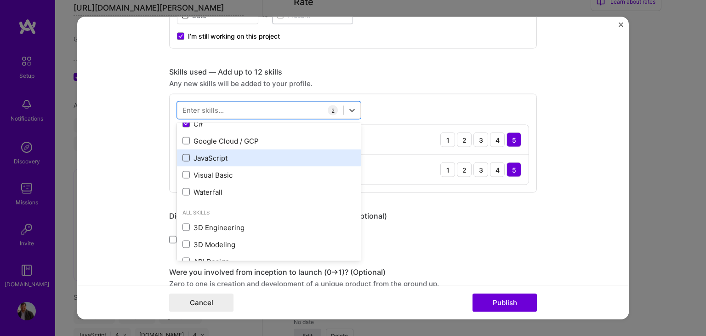
click at [184, 159] on span at bounding box center [186, 157] width 7 height 7
click at [0, 0] on input "checkbox" at bounding box center [0, 0] width 0 height 0
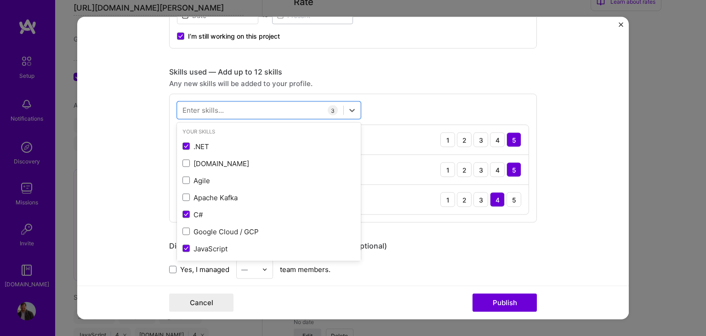
scroll to position [0, 0]
click at [216, 111] on div "Enter skills..." at bounding box center [203, 110] width 41 height 10
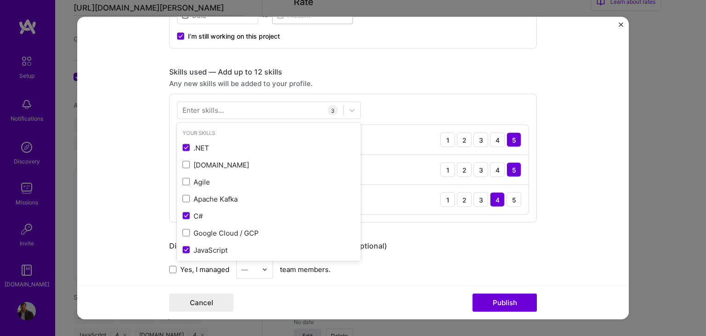
click at [216, 111] on div "Enter skills..." at bounding box center [203, 110] width 41 height 10
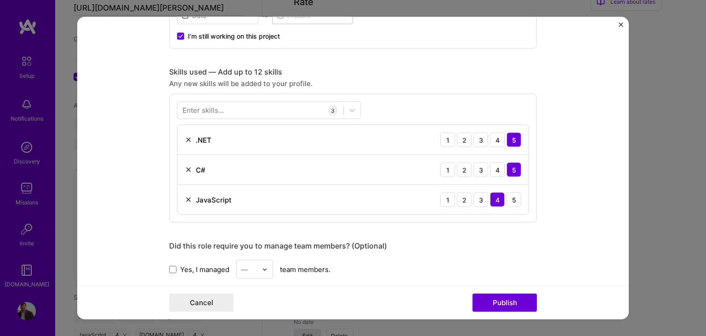
click at [207, 109] on div "Enter skills..." at bounding box center [203, 110] width 41 height 10
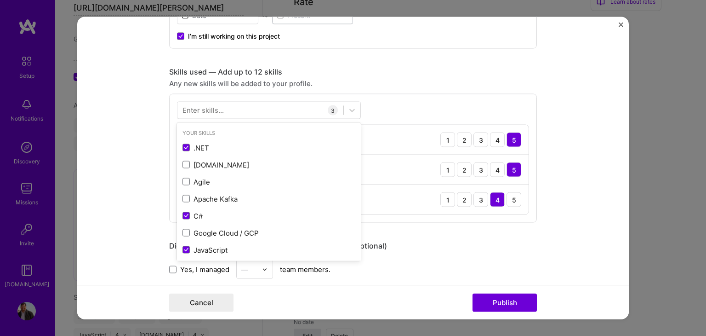
click at [438, 88] on div "Skills used — Add up to 12 skills Any new skills will be added to your profile.…" at bounding box center [353, 144] width 368 height 155
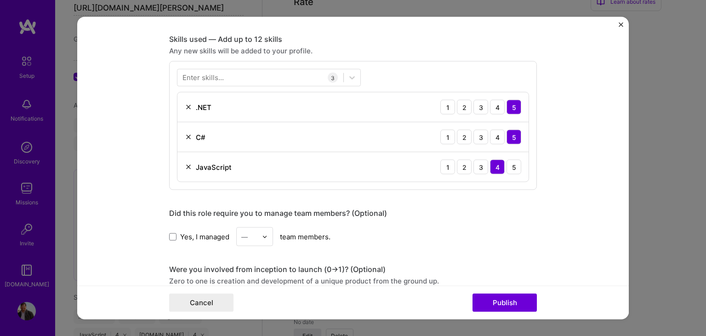
scroll to position [414, 0]
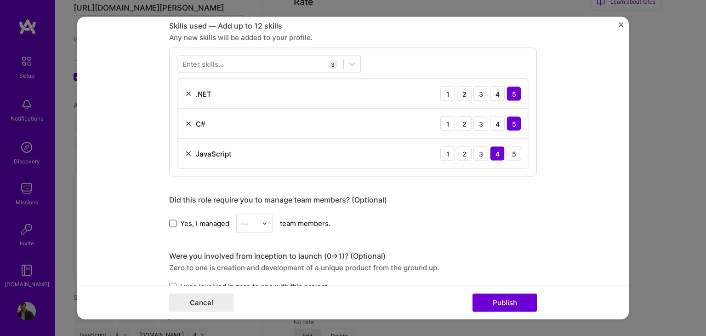
click at [171, 223] on span at bounding box center [172, 222] width 7 height 7
click at [0, 0] on input "Yes, I managed" at bounding box center [0, 0] width 0 height 0
click at [262, 223] on img at bounding box center [265, 223] width 6 height 6
click at [241, 269] on div "5" at bounding box center [254, 271] width 31 height 17
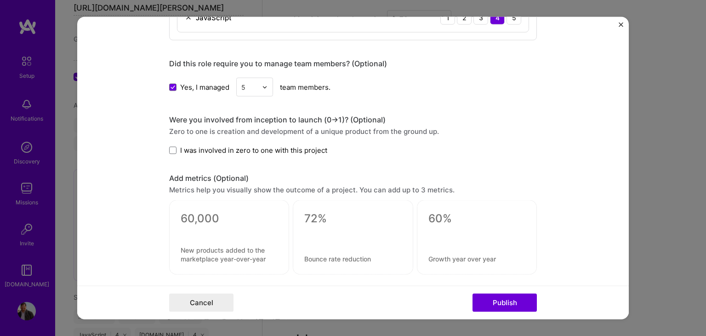
scroll to position [552, 0]
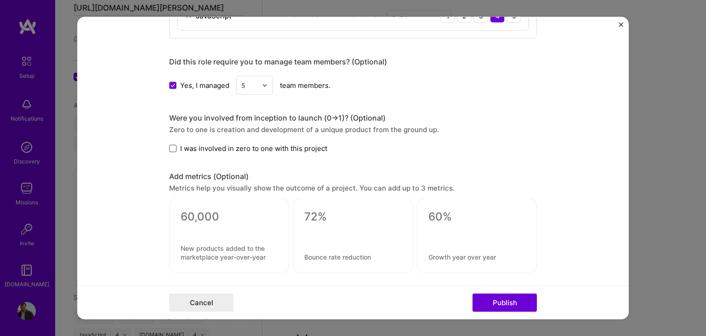
click at [171, 145] on span at bounding box center [172, 147] width 7 height 7
click at [0, 0] on input "I was involved in zero to one with this project" at bounding box center [0, 0] width 0 height 0
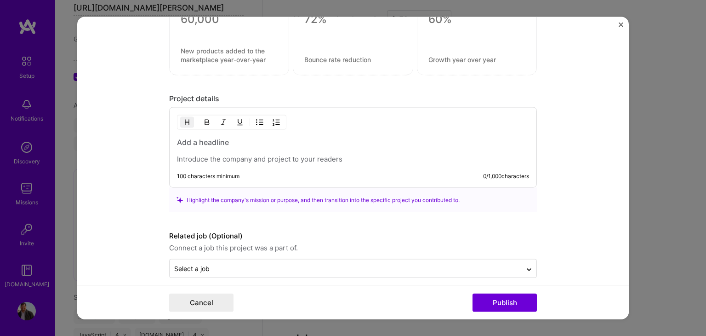
scroll to position [756, 0]
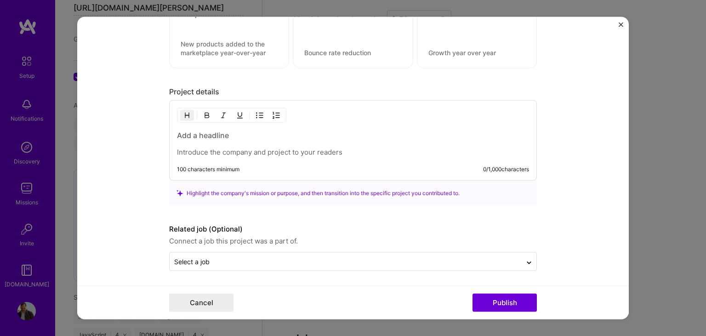
click at [191, 168] on div "100 characters minimum" at bounding box center [208, 169] width 63 height 7
click at [201, 133] on h3 at bounding box center [353, 135] width 352 height 10
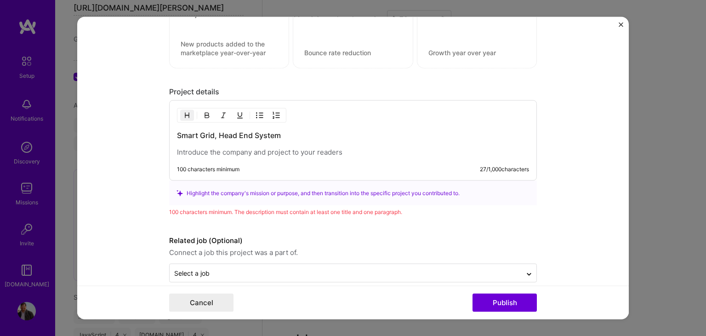
click at [226, 150] on p at bounding box center [353, 152] width 352 height 9
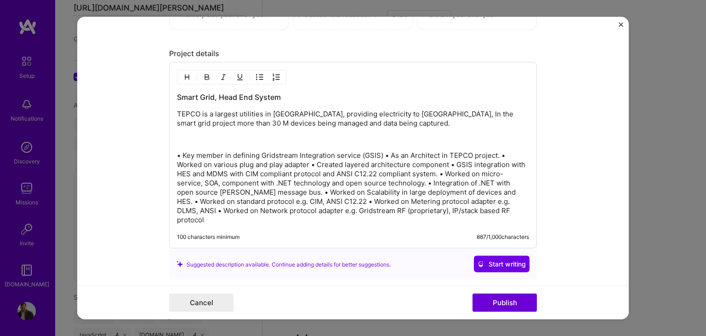
scroll to position [859, 0]
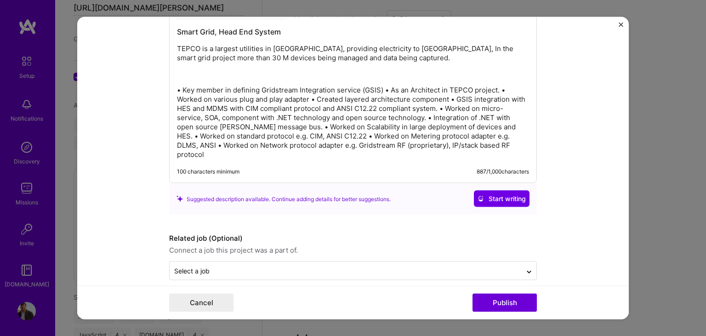
click at [245, 194] on div "Suggested description available. Continue adding details for better suggestions." at bounding box center [284, 199] width 214 height 10
click at [490, 194] on span "Start writing" at bounding box center [502, 198] width 48 height 9
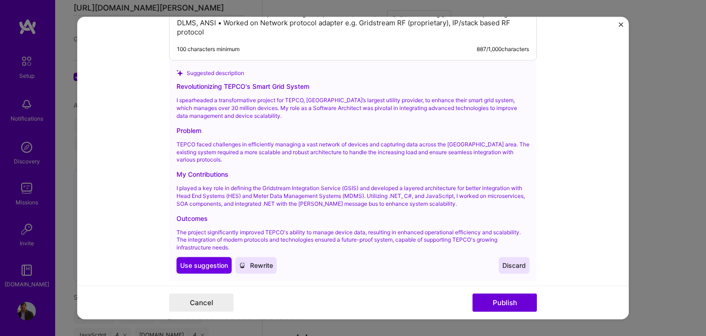
scroll to position [997, 0]
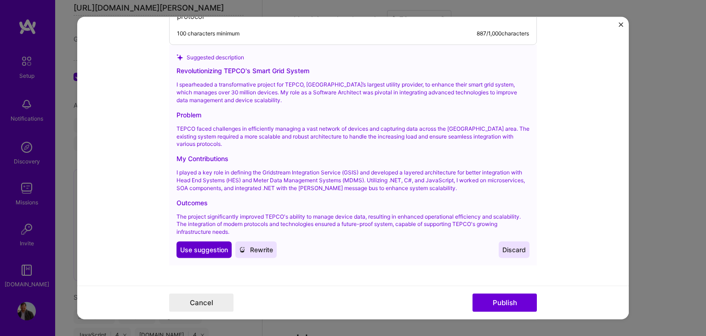
click at [205, 245] on span "Use suggestion" at bounding box center [204, 249] width 48 height 9
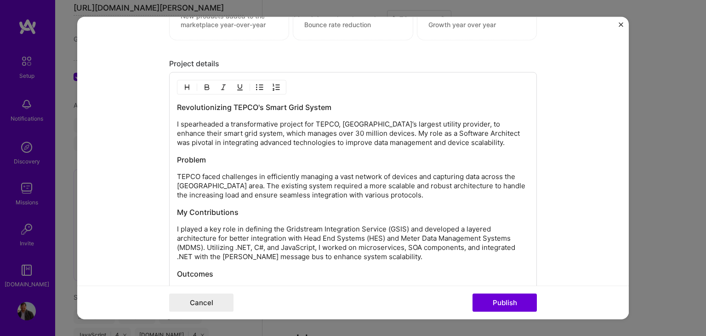
scroll to position [768, 0]
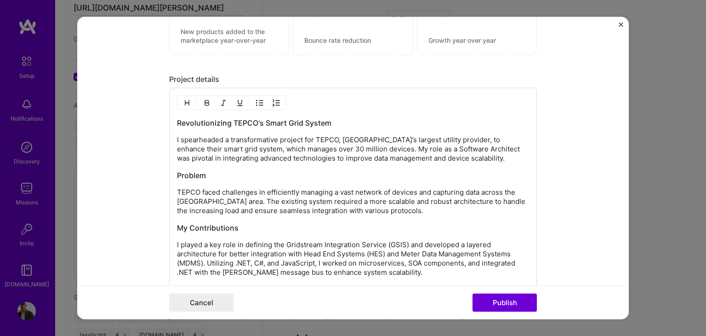
click at [276, 146] on p "I spearheaded a transformative project for TEPCO, Japan’s largest utility provi…" at bounding box center [353, 149] width 352 height 28
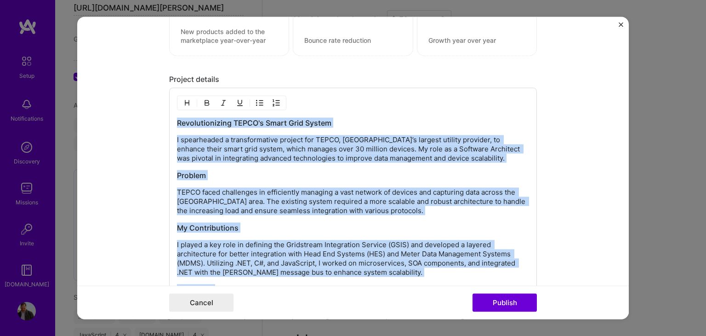
copy div "Revolutionizing TEPCO's Smart Grid System I spearheaded a transformative projec…"
click at [238, 146] on p "I spearheaded a transformative project for TEPCO, Japan’s largest utility provi…" at bounding box center [353, 149] width 352 height 28
click at [235, 166] on div "Revolutionizing TEPCO's Smart Grid System I spearheaded a transformative projec…" at bounding box center [353, 224] width 352 height 212
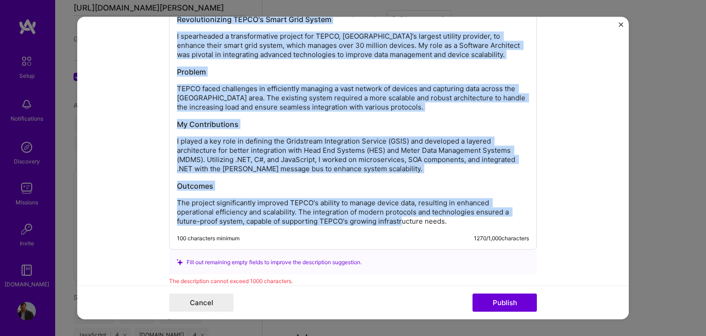
scroll to position [879, 0]
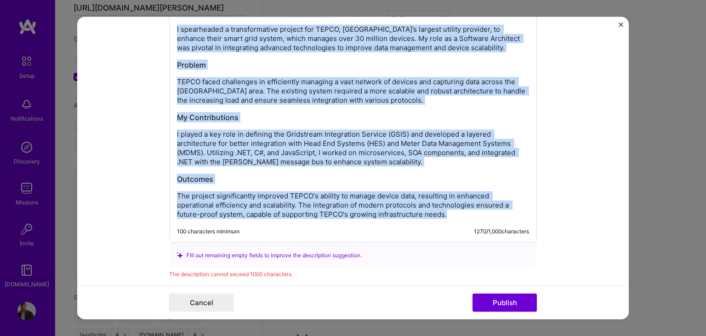
drag, startPoint x: 174, startPoint y: 119, endPoint x: 453, endPoint y: 221, distance: 297.2
click at [453, 221] on div "Revolutionizing TEPCO's Smart Grid System I spearheaded a transformative projec…" at bounding box center [353, 109] width 368 height 265
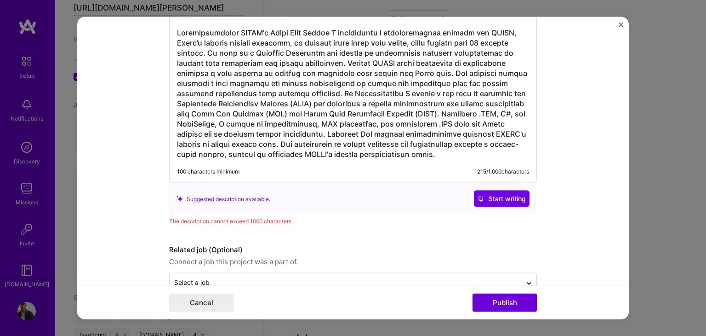
scroll to position [865, 0]
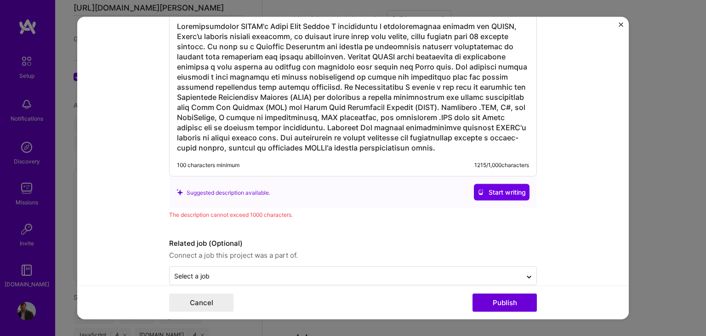
click at [246, 192] on div "Suggested description available." at bounding box center [224, 192] width 94 height 10
click at [516, 188] on span "Start writing" at bounding box center [502, 192] width 48 height 9
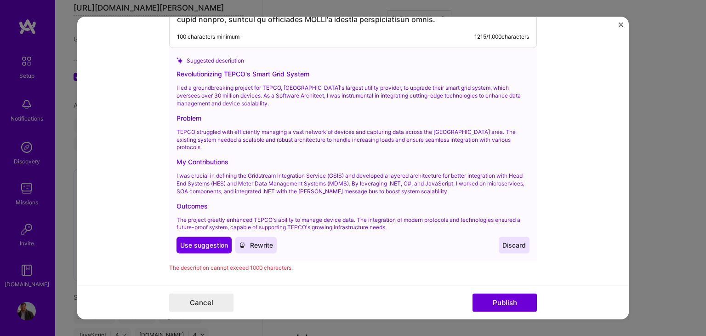
scroll to position [1003, 0]
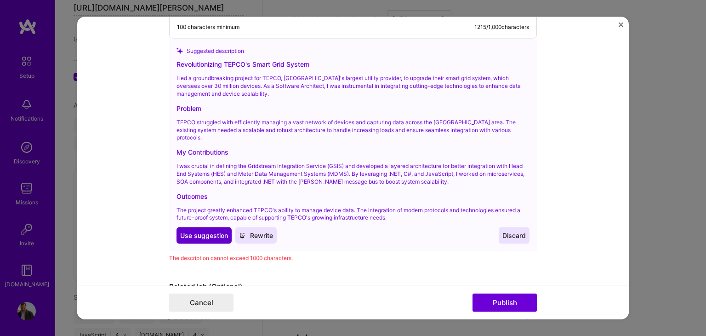
click at [212, 231] on span "Use suggestion" at bounding box center [204, 235] width 48 height 9
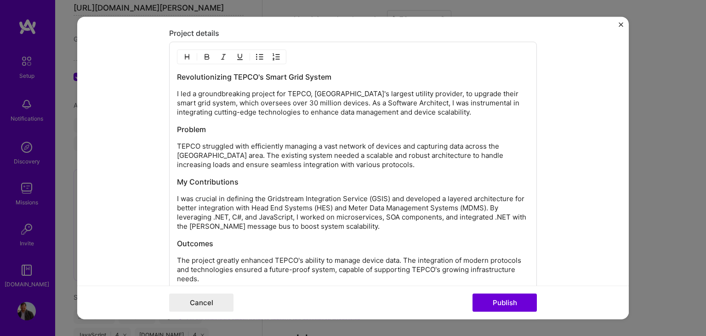
scroll to position [860, 0]
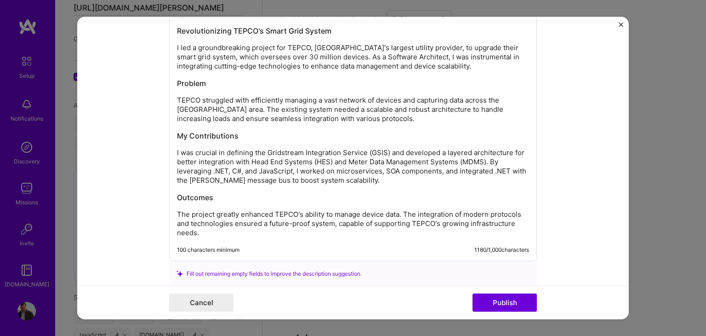
click at [205, 177] on p "I was crucial in defining the Gridstream Integration Service (GSIS) and develop…" at bounding box center [353, 166] width 352 height 37
drag, startPoint x: 321, startPoint y: 181, endPoint x: 315, endPoint y: 181, distance: 6.0
click at [315, 181] on p "I was crucial in defining the Gridstream Integration Service (GSIS) and develop…" at bounding box center [353, 166] width 352 height 37
drag, startPoint x: 354, startPoint y: 180, endPoint x: 176, endPoint y: 180, distance: 178.4
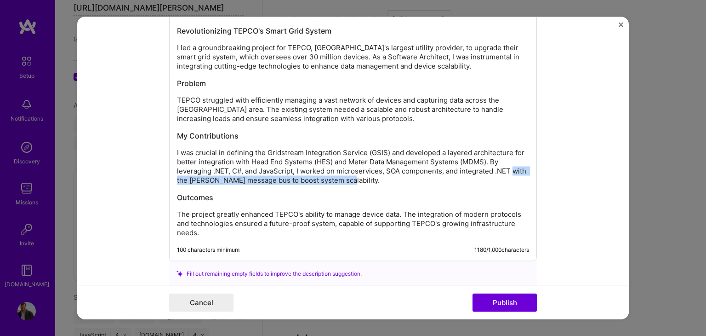
click at [177, 180] on p "I was crucial in defining the Gridstream Integration Service (GSIS) and develop…" at bounding box center [353, 166] width 352 height 37
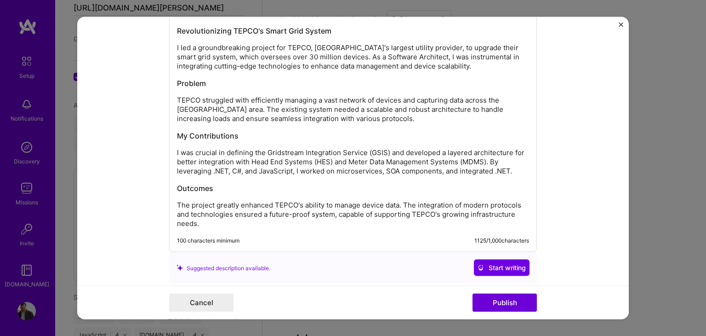
click at [300, 184] on h3 "Outcomes" at bounding box center [353, 188] width 352 height 10
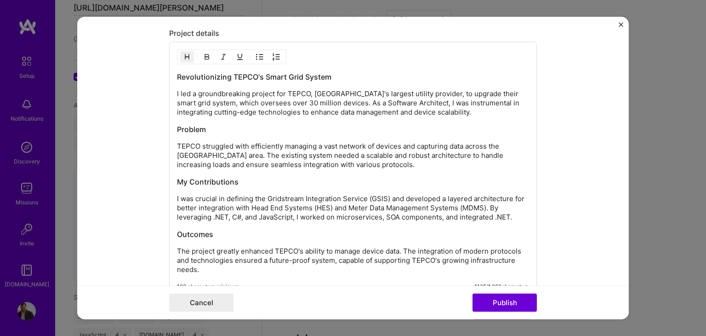
click at [224, 90] on p "I led a groundbreaking project for TEPCO, Japan's largest utility provider, to …" at bounding box center [353, 103] width 352 height 28
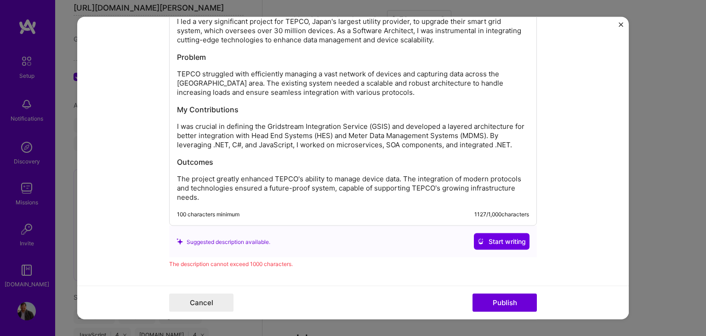
scroll to position [906, 0]
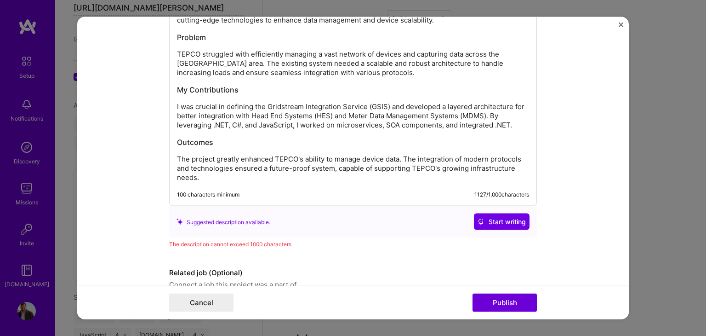
click at [341, 171] on p "The project greatly enhanced TEPCO's ability to manage device data. The integra…" at bounding box center [353, 169] width 352 height 28
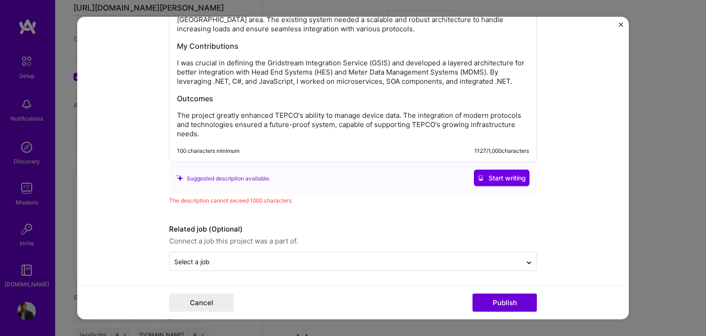
scroll to position [858, 0]
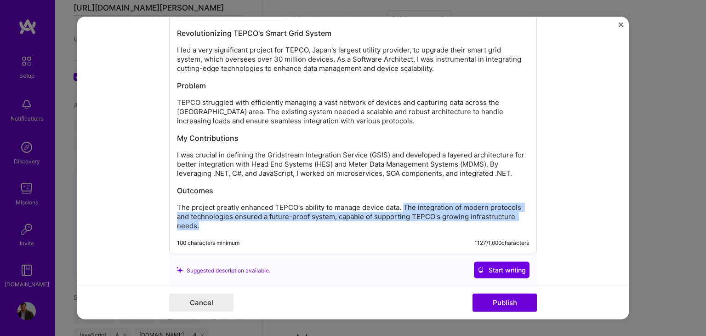
drag, startPoint x: 401, startPoint y: 205, endPoint x: 403, endPoint y: 221, distance: 16.7
click at [403, 221] on p "The project greatly enhanced TEPCO's ability to manage device data. The integra…" at bounding box center [353, 217] width 352 height 28
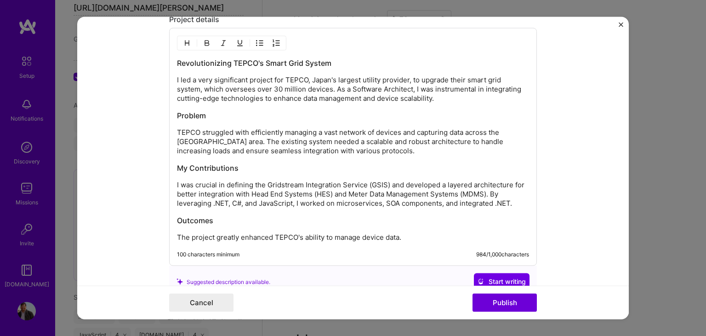
scroll to position [920, 0]
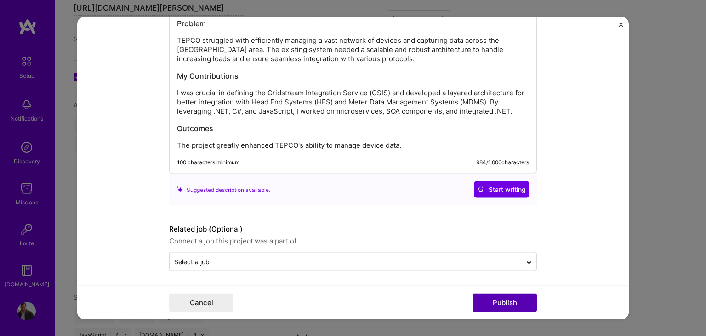
click at [516, 296] on button "Publish" at bounding box center [505, 302] width 64 height 18
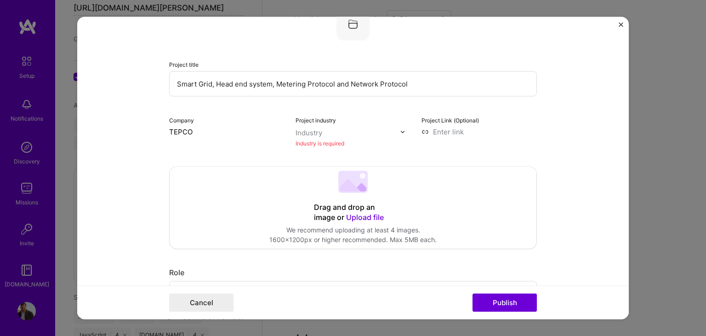
scroll to position [18, 0]
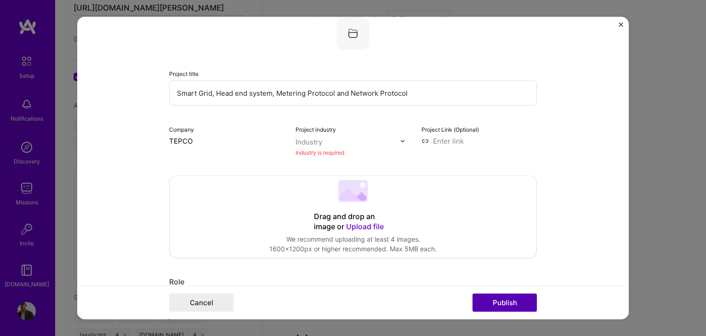
click at [498, 300] on button "Publish" at bounding box center [505, 302] width 64 height 18
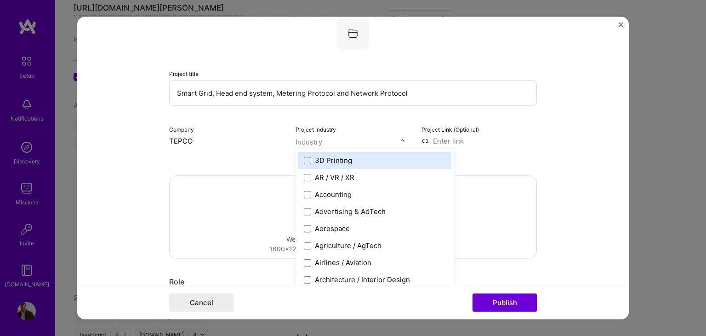
click at [303, 146] on div at bounding box center [348, 141] width 105 height 11
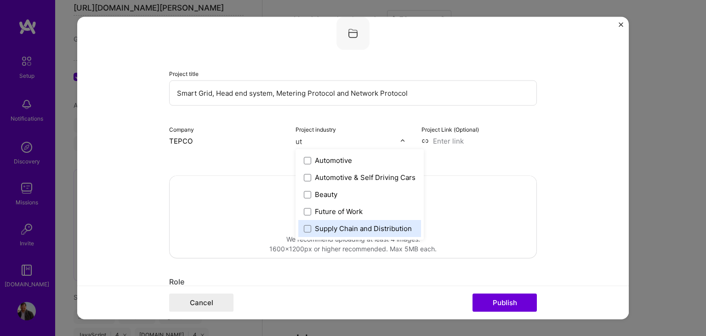
type input "u"
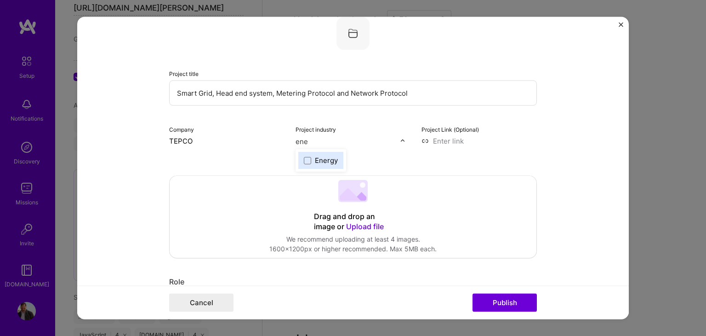
type input "ener"
click at [304, 160] on span at bounding box center [307, 160] width 7 height 7
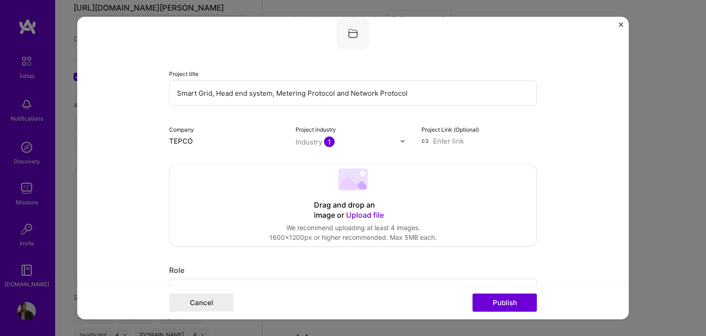
click at [561, 199] on form "Project title Smart Grid, Head end system, Metering Protocol and Network Protoc…" at bounding box center [353, 168] width 552 height 302
click at [503, 303] on button "Publish" at bounding box center [505, 302] width 64 height 18
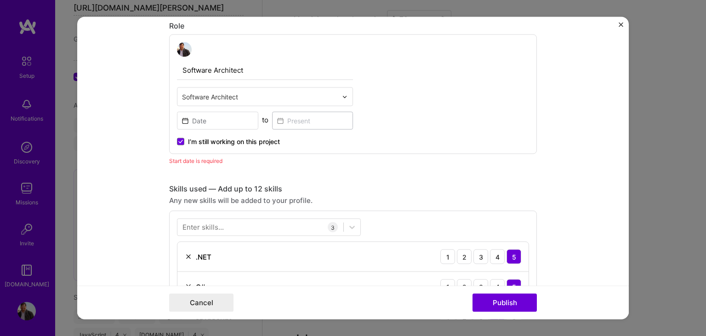
scroll to position [266, 0]
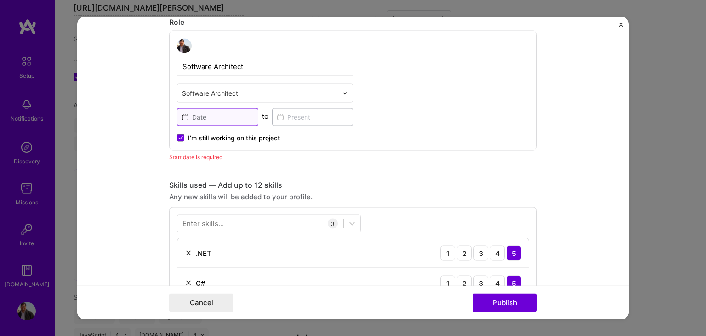
click at [183, 117] on input at bounding box center [217, 117] width 81 height 18
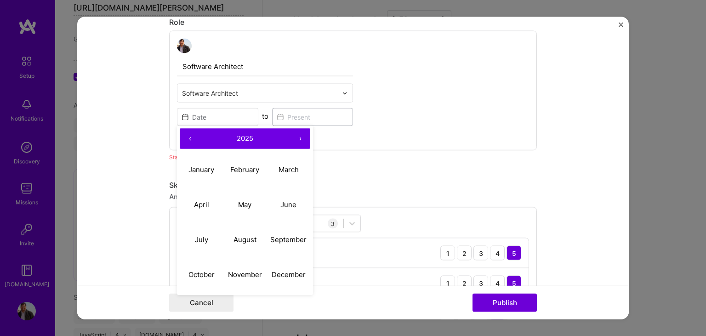
click at [248, 138] on span "2025" at bounding box center [245, 138] width 17 height 9
click at [186, 139] on button "‹" at bounding box center [190, 139] width 20 height 20
click at [299, 138] on button "›" at bounding box center [300, 139] width 20 height 20
click at [198, 170] on button "2011" at bounding box center [202, 169] width 44 height 35
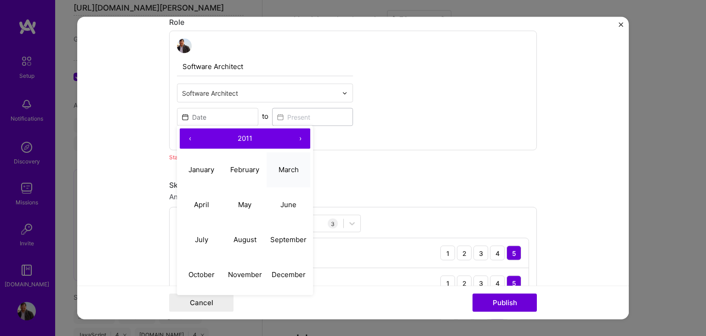
click at [285, 171] on abbr "March" at bounding box center [289, 169] width 20 height 9
type input "Mar, 2011"
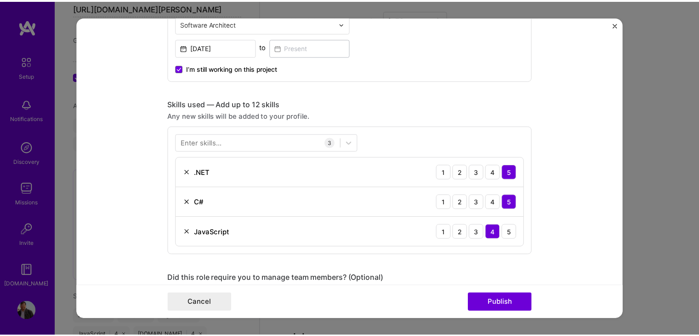
scroll to position [358, 0]
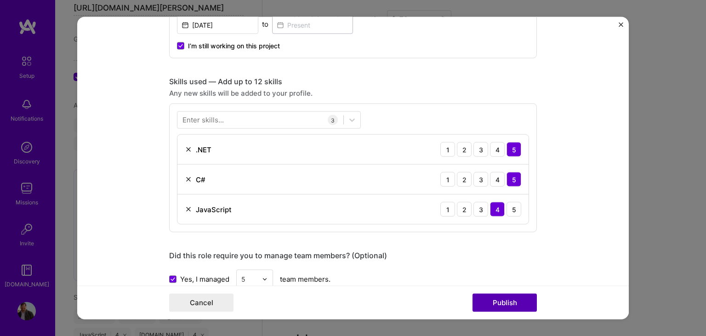
click at [497, 301] on button "Publish" at bounding box center [505, 302] width 64 height 18
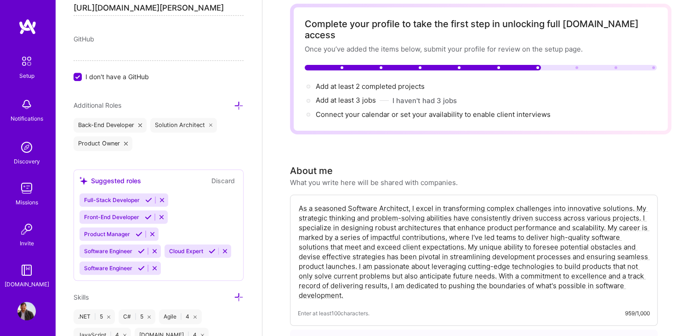
scroll to position [0, 0]
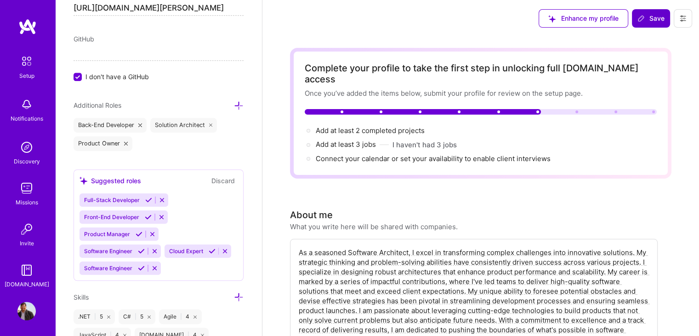
click at [653, 20] on span "Save" at bounding box center [651, 18] width 27 height 9
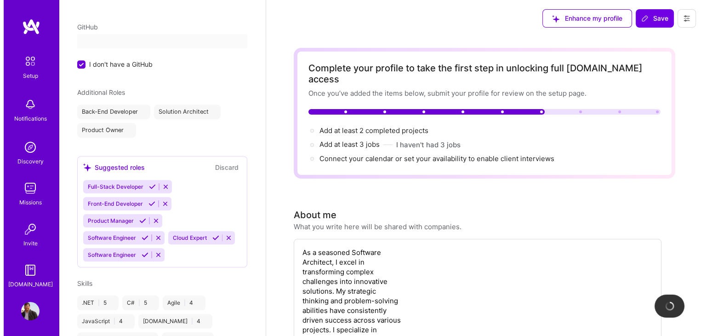
scroll to position [193, 0]
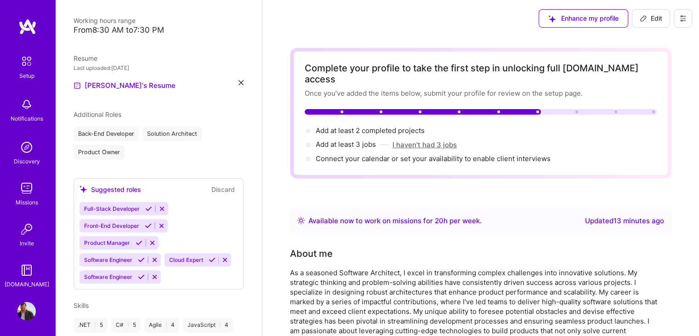
click at [436, 140] on button "I haven't had 3 jobs" at bounding box center [425, 145] width 64 height 10
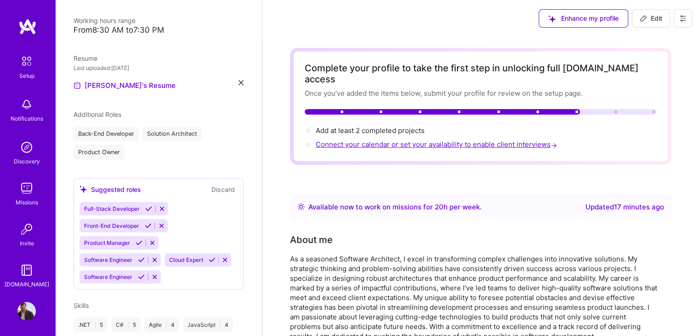
click at [455, 140] on span "Connect your calendar or set your availability to enable client interviews →" at bounding box center [437, 144] width 243 height 9
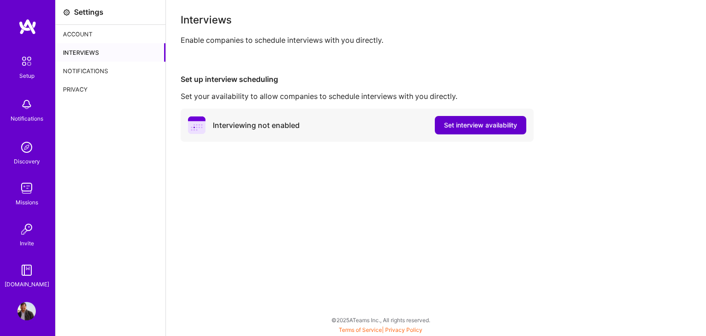
click at [466, 122] on span "Set interview availability" at bounding box center [480, 124] width 73 height 9
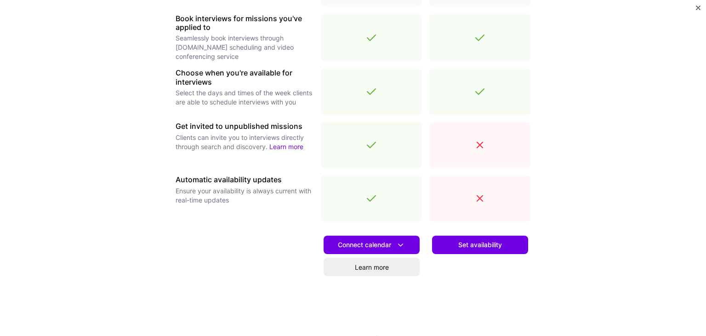
scroll to position [309, 0]
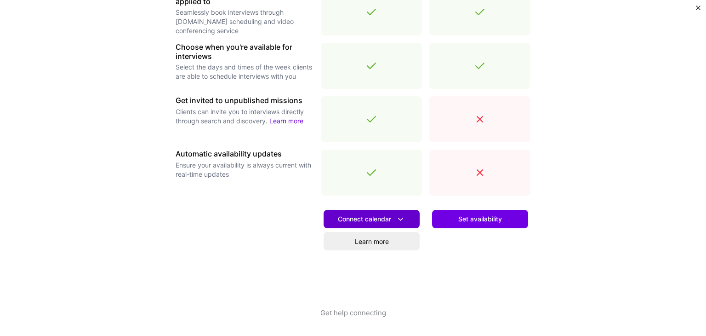
click at [351, 215] on span "Connect calendar" at bounding box center [372, 219] width 68 height 10
click at [521, 268] on div "Set availability" at bounding box center [479, 255] width 101 height 105
click at [489, 221] on span "Set availability" at bounding box center [480, 218] width 44 height 9
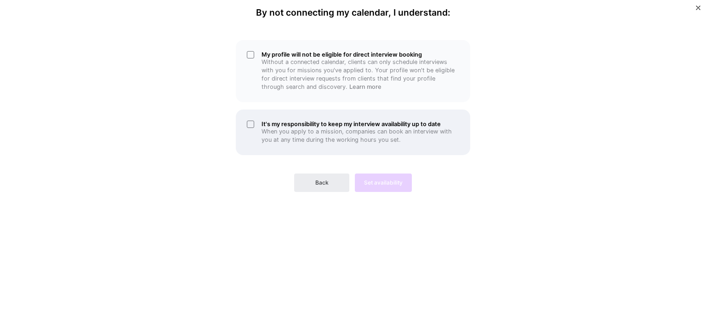
click at [251, 126] on div "It's my responsibility to keep my interview availability up to date When you ap…" at bounding box center [353, 132] width 235 height 46
click at [252, 122] on div "It's my responsibility to keep my interview availability up to date When you ap…" at bounding box center [353, 132] width 235 height 46
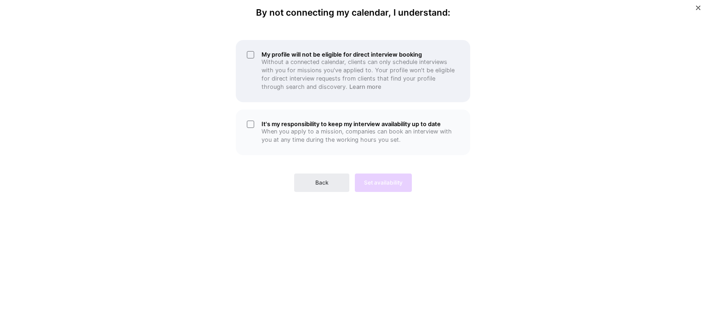
click at [249, 55] on div "My profile will not be eligible for direct interview booking Without a connecte…" at bounding box center [353, 71] width 235 height 62
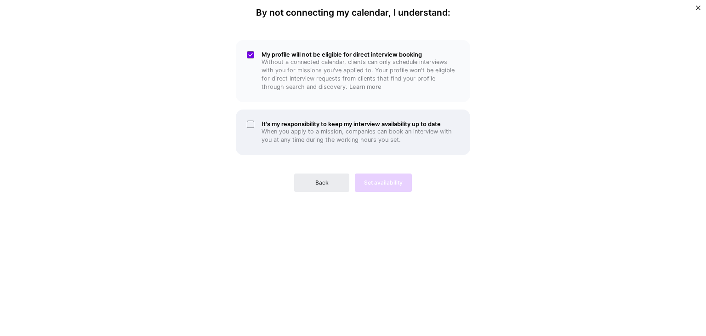
click at [251, 128] on div "It's my responsibility to keep my interview availability up to date When you ap…" at bounding box center [353, 132] width 235 height 46
click at [251, 126] on div "It's my responsibility to keep my interview availability up to date When you ap…" at bounding box center [353, 132] width 235 height 46
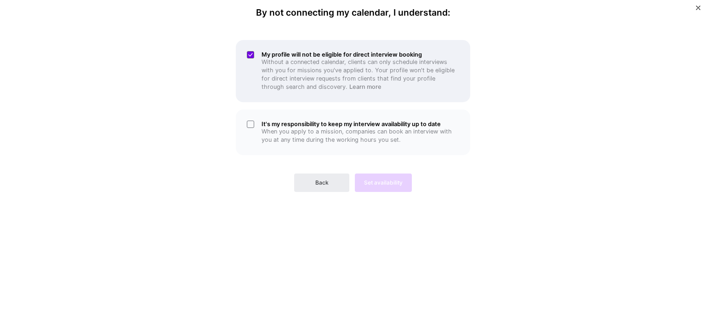
click at [252, 56] on div "My profile will not be eligible for direct interview booking Without a connecte…" at bounding box center [353, 71] width 235 height 62
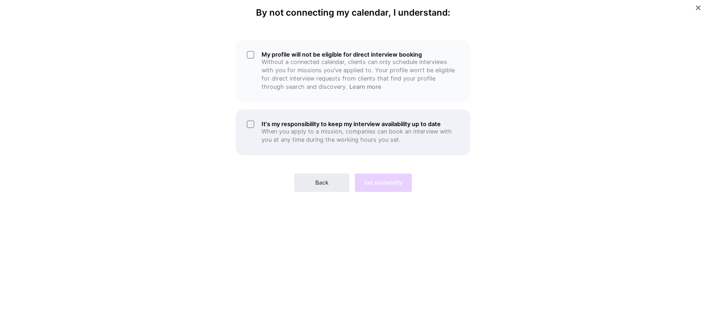
click at [251, 123] on div "It's my responsibility to keep my interview availability up to date When you ap…" at bounding box center [353, 132] width 235 height 46
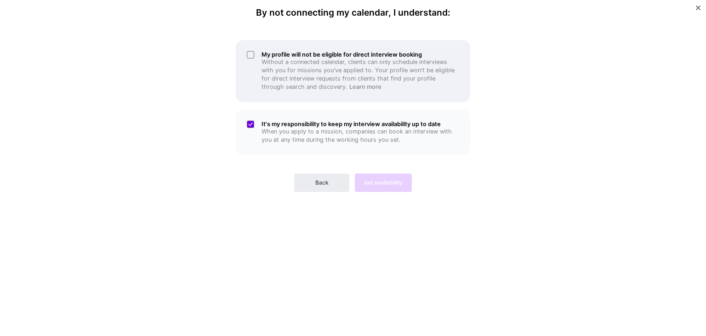
click at [250, 53] on div "My profile will not be eligible for direct interview booking Without a connecte…" at bounding box center [353, 71] width 235 height 62
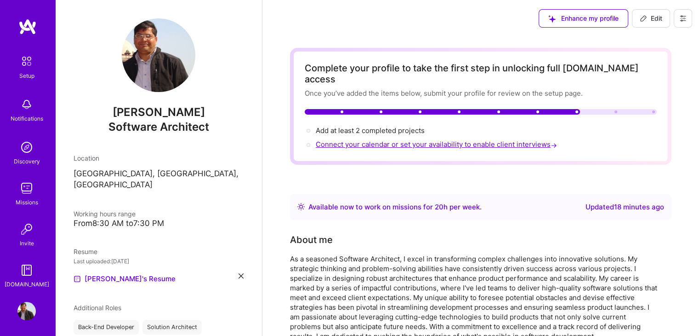
click at [468, 140] on span "Connect your calendar or set your availability to enable client interviews →" at bounding box center [437, 144] width 243 height 9
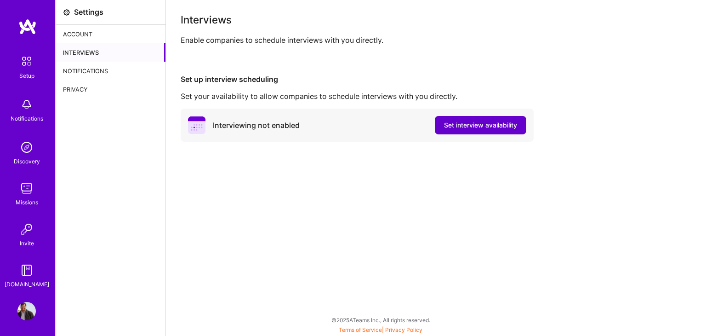
click at [462, 125] on span "Set interview availability" at bounding box center [480, 124] width 73 height 9
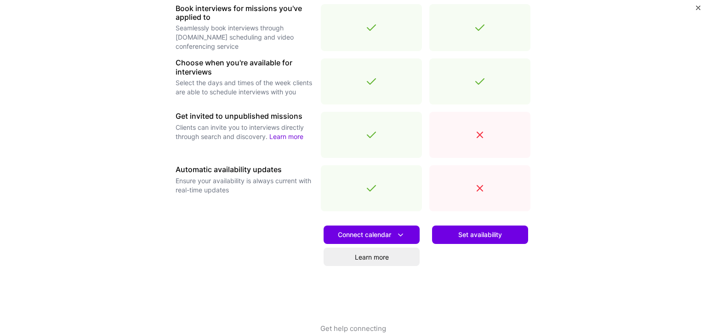
scroll to position [309, 0]
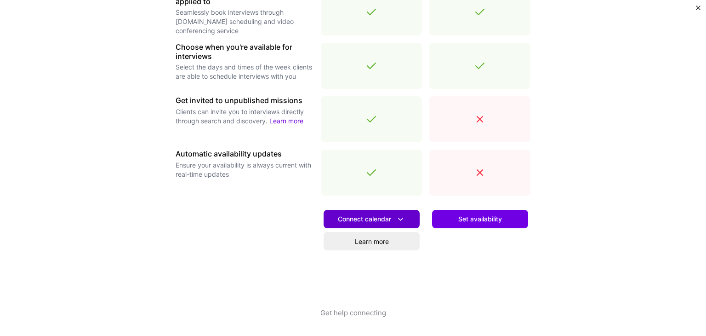
click at [381, 218] on span "Connect calendar" at bounding box center [372, 219] width 68 height 10
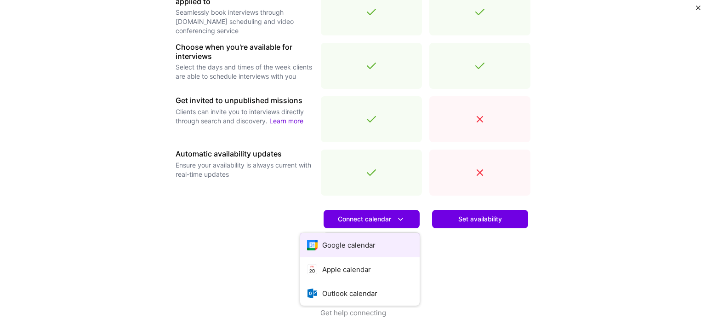
click at [362, 244] on button "Google calendar" at bounding box center [360, 245] width 120 height 24
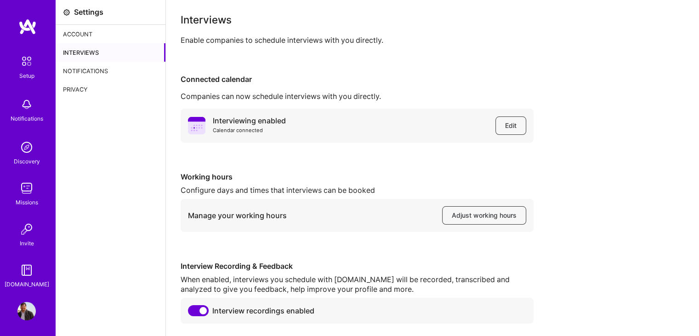
click at [79, 70] on div "Notifications" at bounding box center [111, 71] width 110 height 18
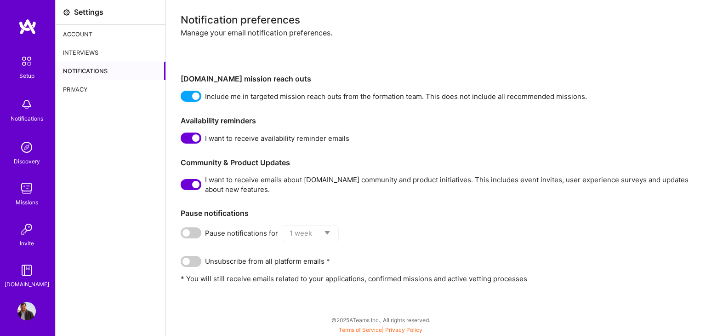
click at [78, 88] on div "Privacy" at bounding box center [111, 89] width 110 height 18
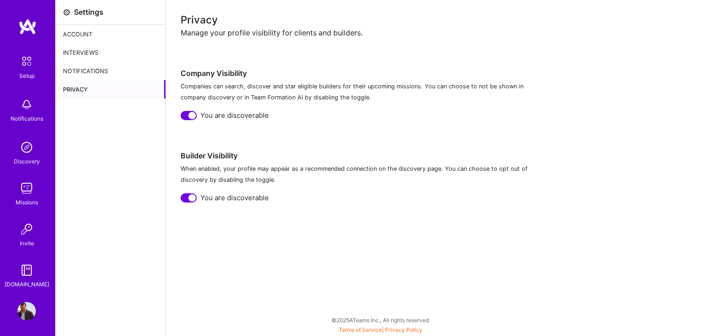
click at [82, 33] on div "Account" at bounding box center [111, 34] width 110 height 18
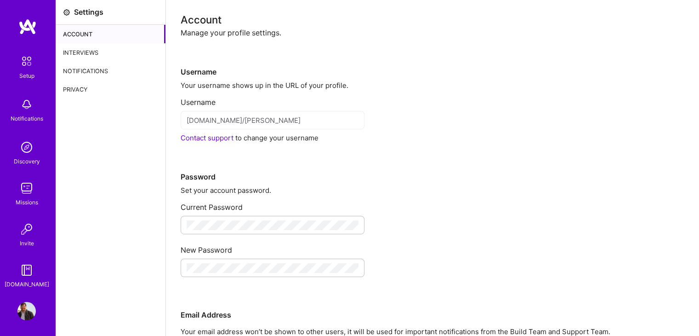
click at [26, 60] on img at bounding box center [26, 61] width 19 height 19
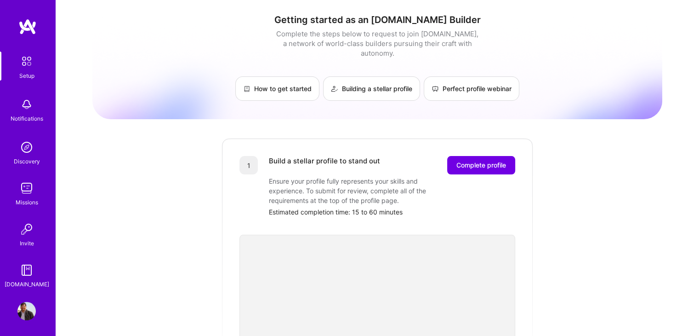
click at [21, 112] on img at bounding box center [26, 104] width 18 height 18
click at [24, 155] on img at bounding box center [26, 147] width 18 height 18
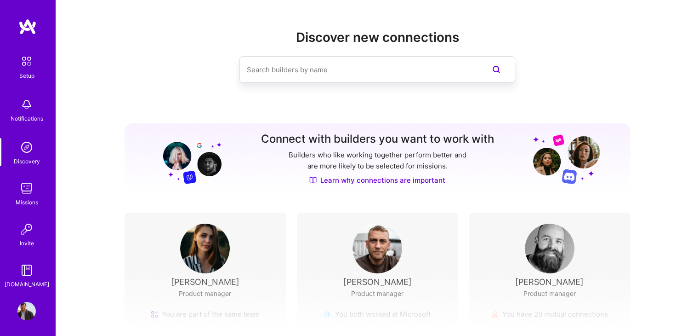
click at [24, 108] on img at bounding box center [26, 104] width 18 height 18
click at [23, 156] on div "Discovery" at bounding box center [27, 161] width 26 height 10
click at [17, 197] on div "Missions" at bounding box center [27, 202] width 23 height 10
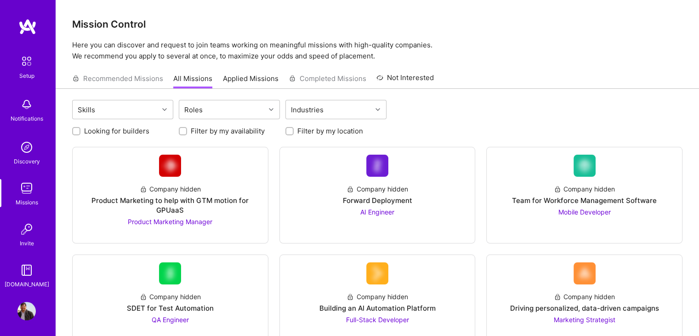
click at [247, 80] on link "Applied Missions" at bounding box center [251, 81] width 56 height 15
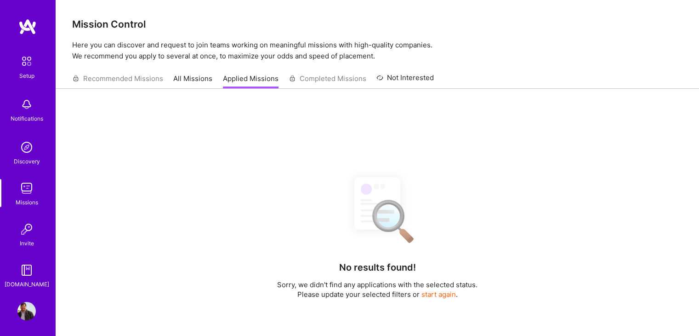
click at [180, 75] on link "All Missions" at bounding box center [192, 81] width 39 height 15
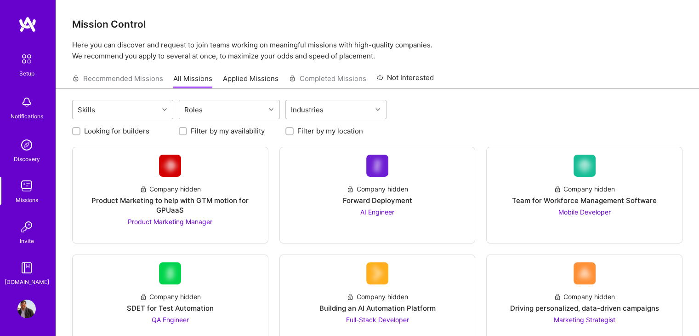
scroll to position [3, 0]
click at [21, 311] on img at bounding box center [26, 308] width 18 height 18
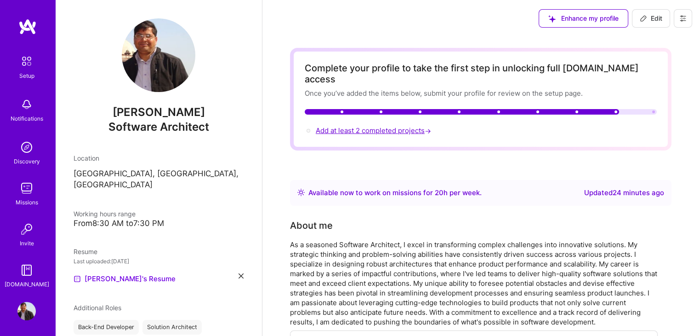
click at [406, 126] on span "Add at least 2 completed projects →" at bounding box center [374, 130] width 117 height 9
select select "US"
select select "Right Now"
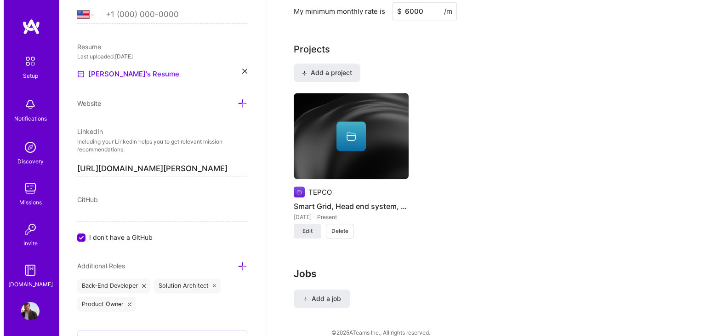
scroll to position [740, 0]
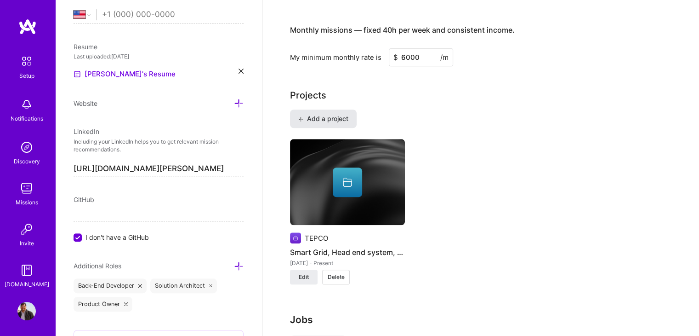
click at [344, 114] on span "Add a project" at bounding box center [323, 118] width 50 height 9
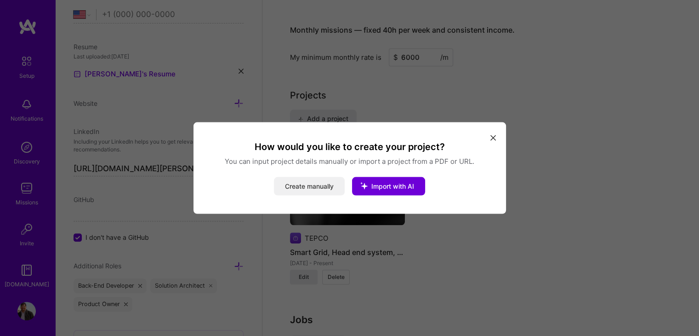
click at [326, 185] on button "Create manually" at bounding box center [309, 186] width 71 height 18
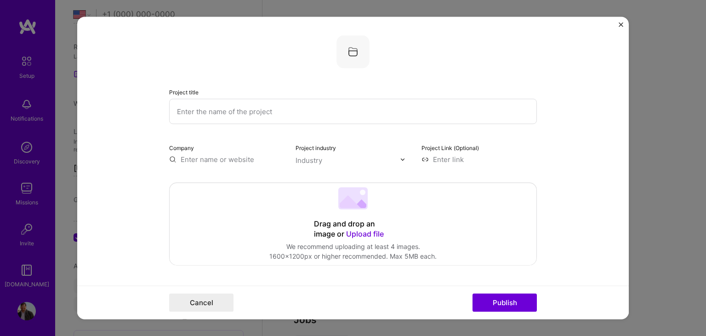
click at [239, 113] on input "text" at bounding box center [353, 111] width 368 height 25
type input "Generic Network Driver"
click at [220, 160] on input "text" at bounding box center [226, 160] width 115 height 10
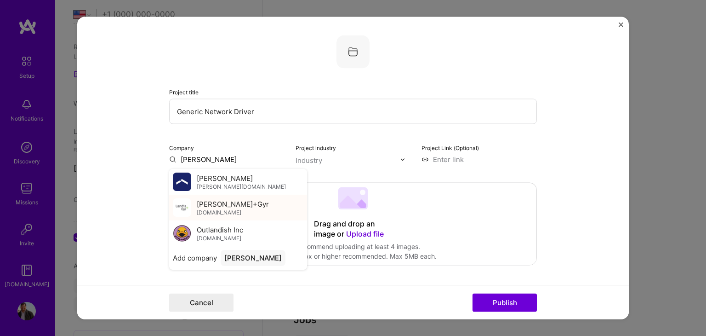
click at [227, 208] on span "landisgyr.com" at bounding box center [219, 211] width 45 height 7
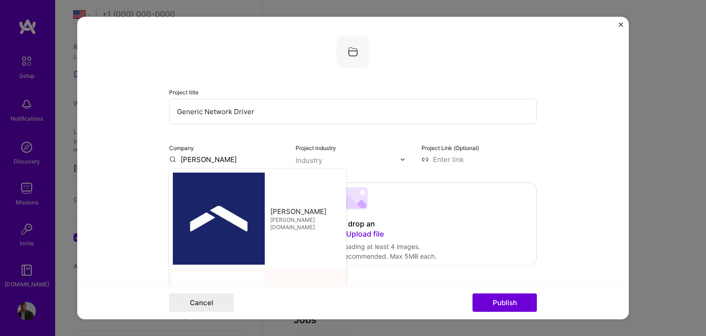
type input "Landis+Gyr"
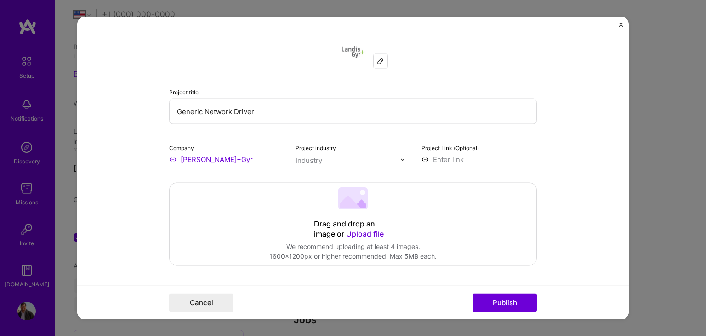
click at [314, 160] on div "Industry" at bounding box center [309, 160] width 27 height 10
type input "ener"
click at [304, 178] on span at bounding box center [307, 178] width 7 height 7
click at [537, 162] on form "Project title Generic Network Driver Company Landis+Gyr Project industry Indust…" at bounding box center [353, 168] width 552 height 302
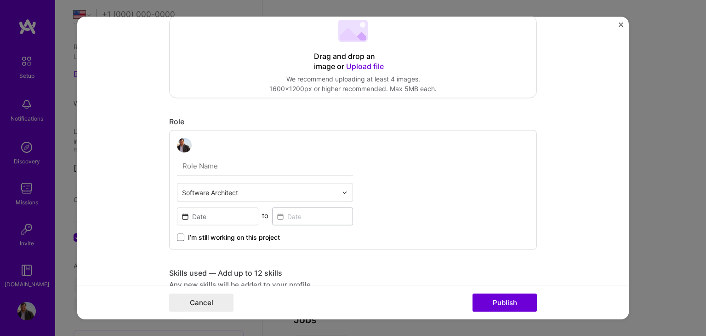
scroll to position [184, 0]
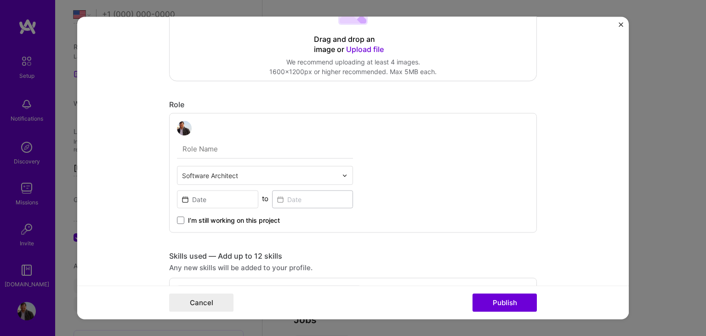
click at [210, 150] on input "text" at bounding box center [265, 148] width 176 height 19
type input "Software Architect"
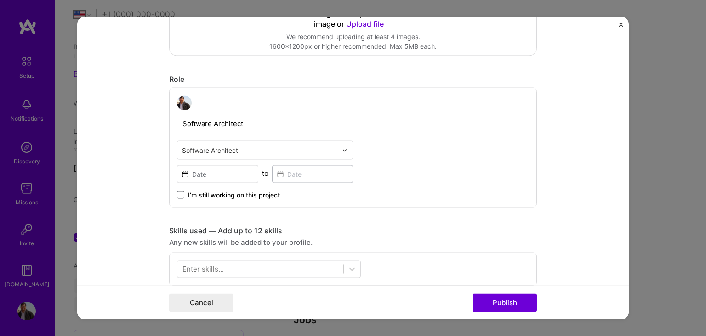
scroll to position [230, 0]
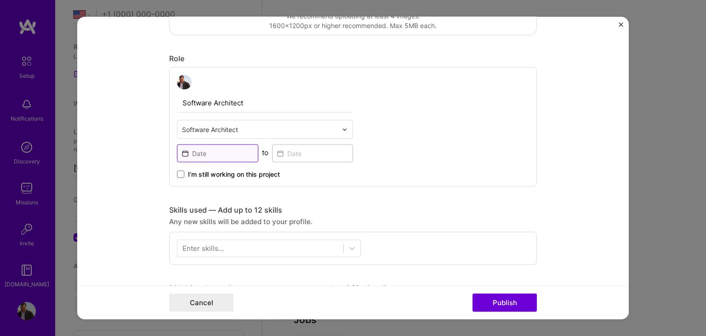
click at [216, 153] on input at bounding box center [217, 153] width 81 height 18
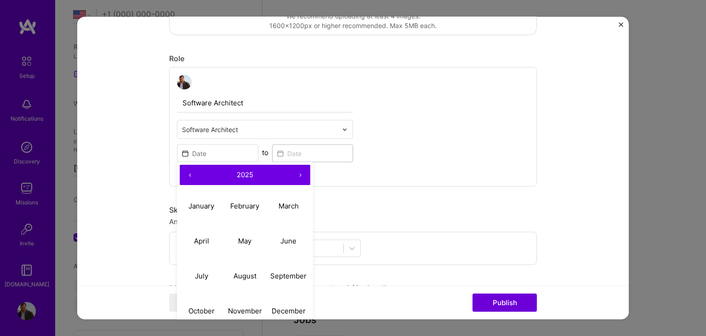
click at [188, 174] on button "‹" at bounding box center [190, 175] width 20 height 20
click at [238, 173] on span "2024" at bounding box center [245, 174] width 17 height 9
click at [186, 176] on button "‹" at bounding box center [190, 175] width 20 height 20
click at [287, 275] on button "2019" at bounding box center [289, 275] width 44 height 35
click at [280, 206] on abbr "March" at bounding box center [289, 205] width 20 height 9
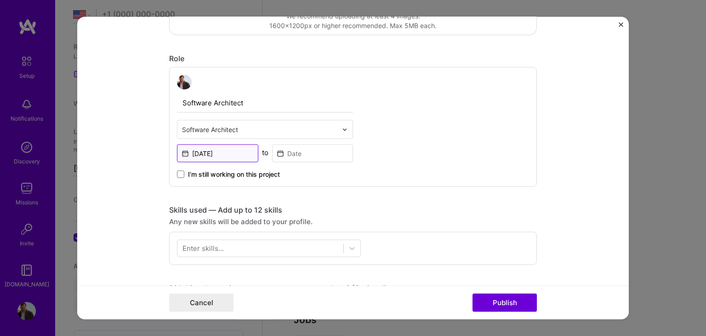
click at [226, 156] on input "Mar, 2019" at bounding box center [217, 153] width 81 height 18
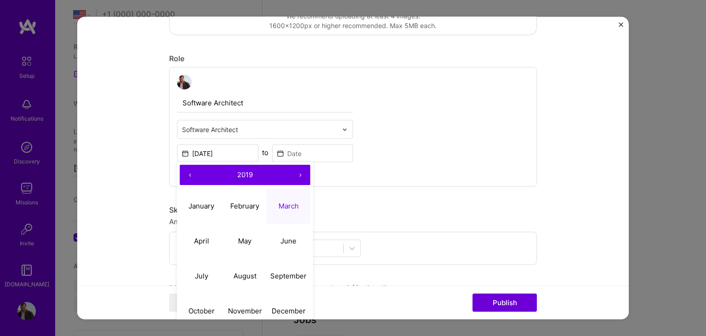
click at [186, 175] on button "‹" at bounding box center [190, 175] width 20 height 20
click at [245, 175] on span "2018" at bounding box center [245, 174] width 16 height 9
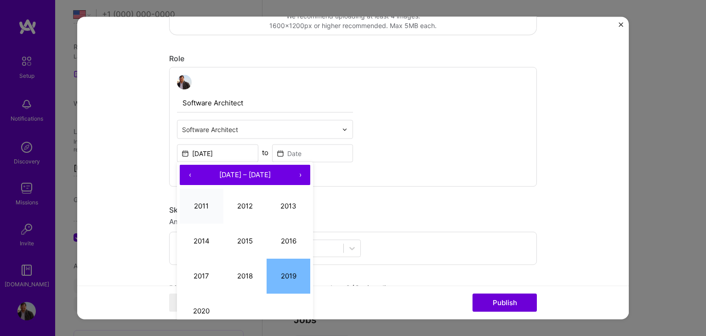
click at [202, 203] on button "2011" at bounding box center [202, 206] width 44 height 35
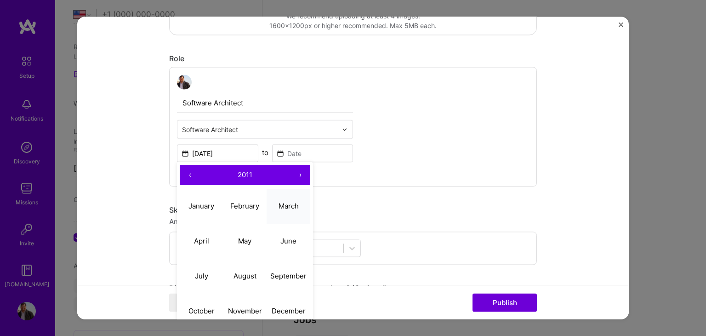
click at [286, 206] on abbr "March" at bounding box center [289, 205] width 20 height 9
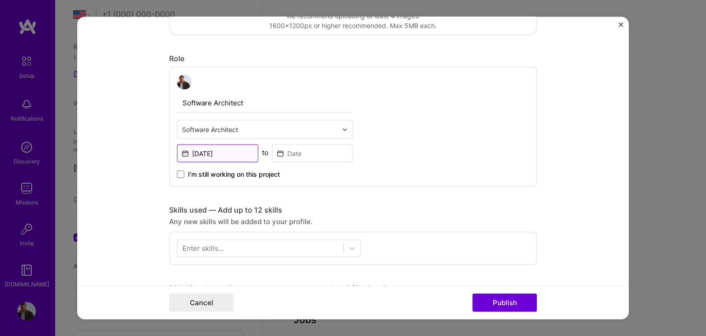
click at [206, 154] on input "Mar, 2011" at bounding box center [217, 153] width 81 height 18
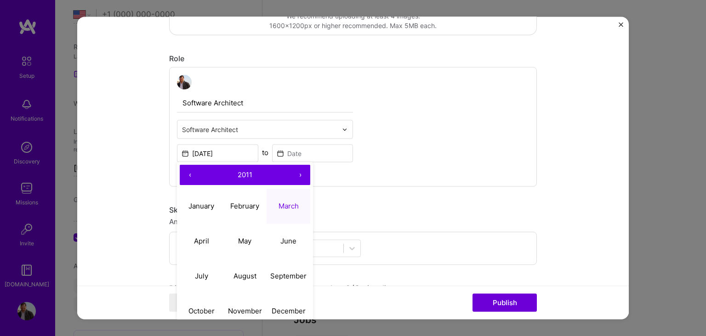
click at [240, 170] on span "2011" at bounding box center [245, 174] width 15 height 9
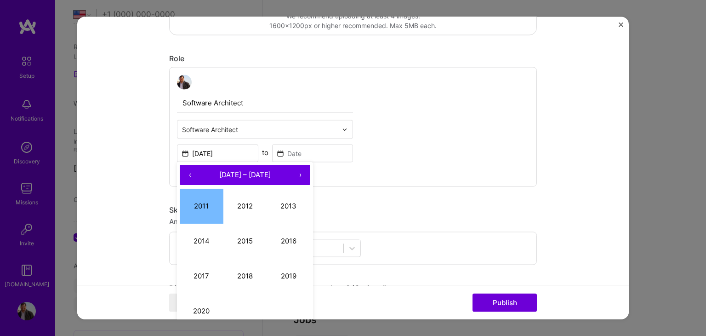
click at [186, 175] on button "‹" at bounding box center [190, 175] width 20 height 20
click at [199, 306] on button "2010" at bounding box center [202, 310] width 44 height 35
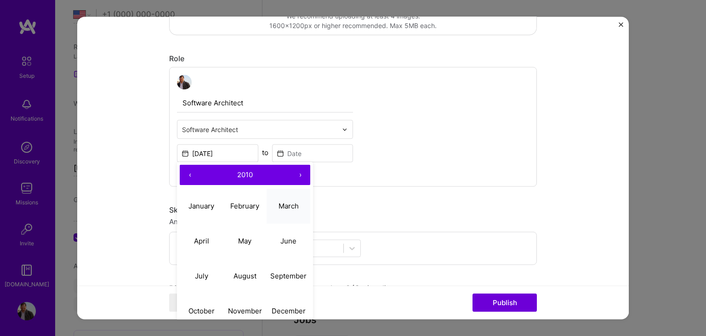
click at [282, 202] on abbr "March" at bounding box center [289, 205] width 20 height 9
type input "Mar, 2010"
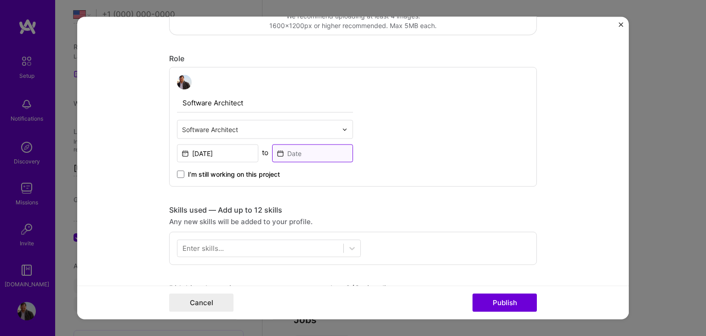
click at [291, 152] on input at bounding box center [312, 153] width 81 height 18
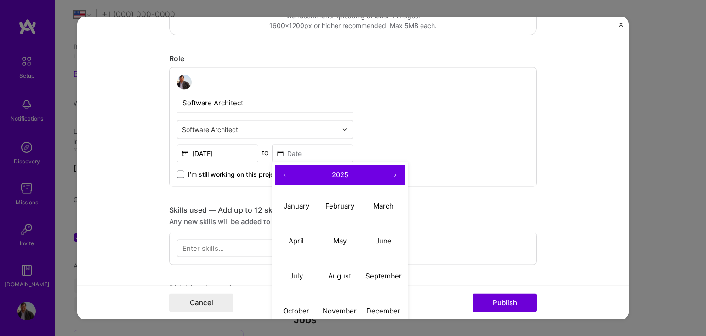
click at [332, 177] on span "2025" at bounding box center [340, 174] width 17 height 9
click at [281, 177] on button "‹" at bounding box center [285, 175] width 20 height 20
click at [296, 208] on button "2011" at bounding box center [297, 206] width 44 height 35
click at [341, 206] on abbr "February" at bounding box center [340, 205] width 29 height 9
type input "Feb, 2011"
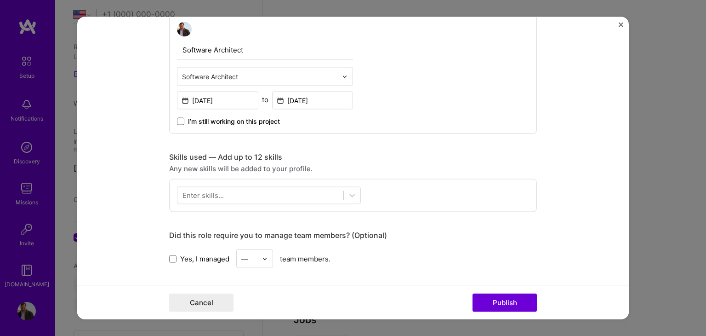
scroll to position [322, 0]
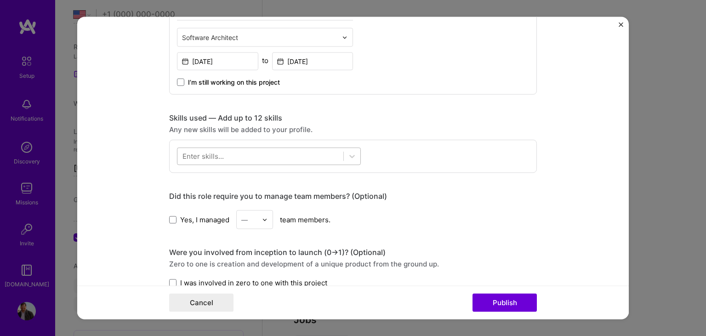
click at [246, 159] on div at bounding box center [260, 156] width 166 height 15
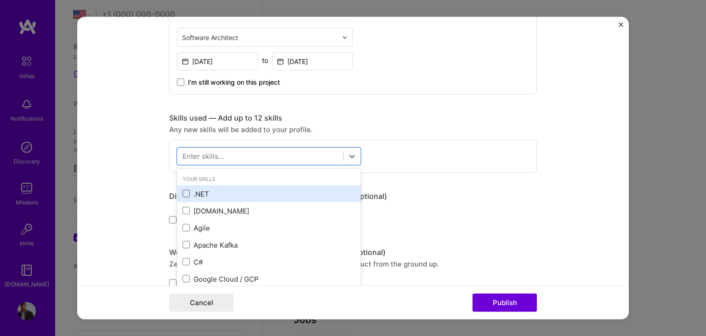
click at [185, 194] on span at bounding box center [186, 193] width 7 height 7
click at [0, 0] on input "checkbox" at bounding box center [0, 0] width 0 height 0
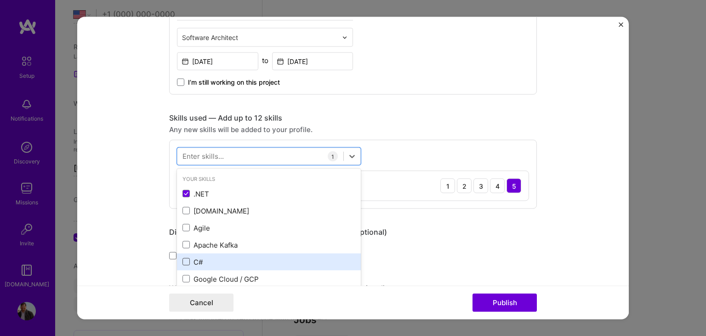
click at [183, 260] on span at bounding box center [186, 261] width 7 height 7
click at [0, 0] on input "checkbox" at bounding box center [0, 0] width 0 height 0
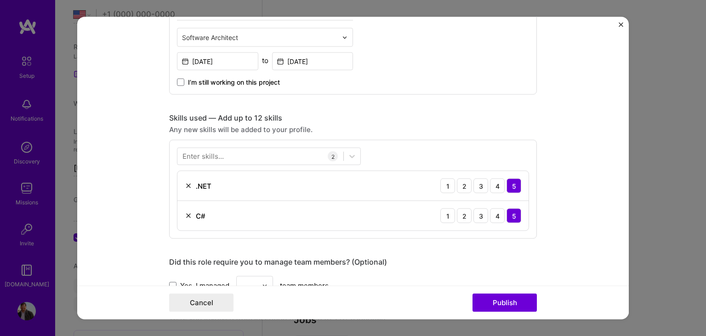
click at [486, 111] on div "Project title Generic Network Driver Company Landis+Gyr Project industry Indust…" at bounding box center [353, 195] width 368 height 962
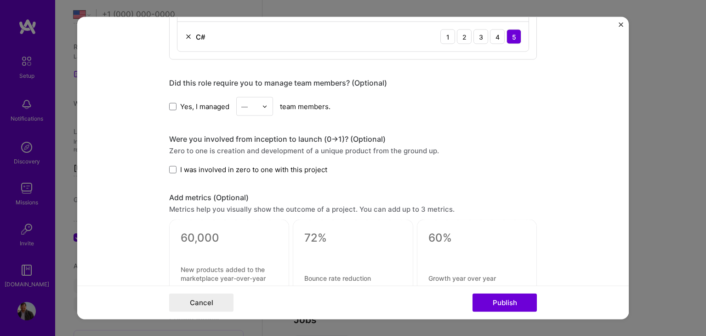
scroll to position [506, 0]
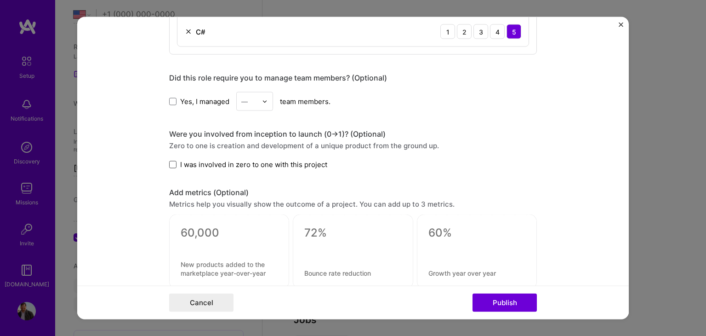
click at [169, 161] on span at bounding box center [172, 163] width 7 height 7
click at [0, 0] on input "I was involved in zero to one with this project" at bounding box center [0, 0] width 0 height 0
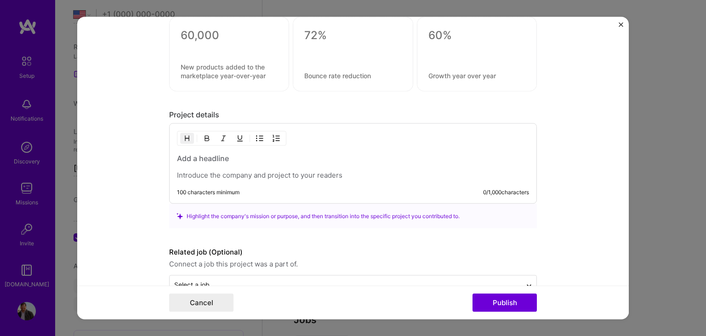
scroll to position [726, 0]
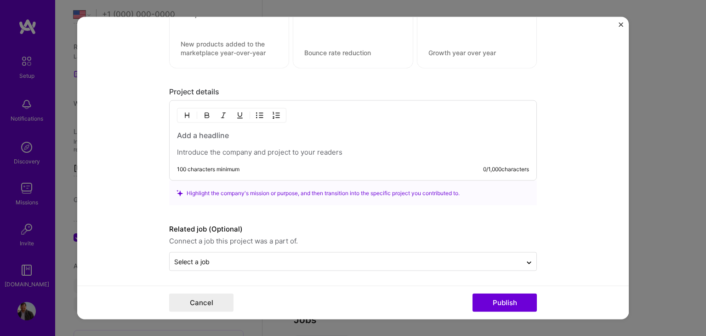
drag, startPoint x: 345, startPoint y: 152, endPoint x: 199, endPoint y: 152, distance: 146.2
click at [199, 152] on p at bounding box center [353, 152] width 352 height 9
click at [212, 132] on h3 at bounding box center [353, 135] width 352 height 10
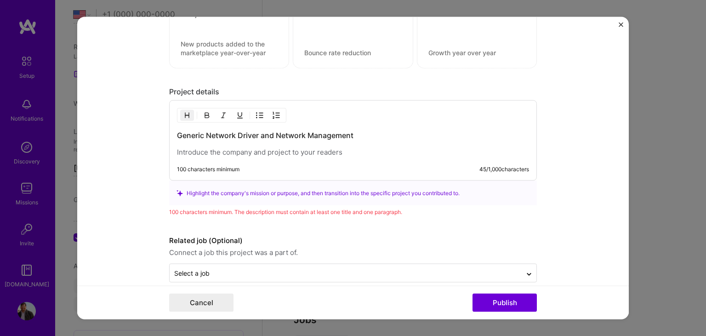
click at [192, 150] on p at bounding box center [353, 152] width 352 height 9
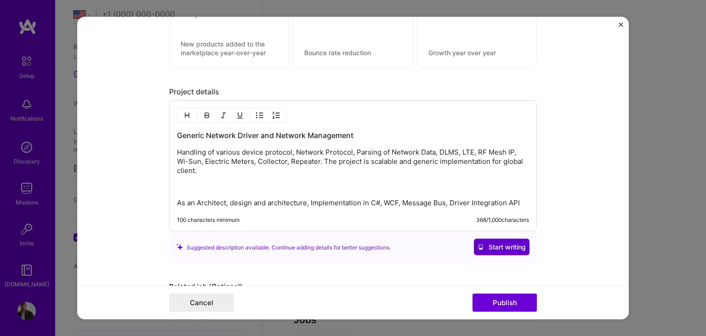
click at [511, 247] on span "Start writing" at bounding box center [502, 246] width 48 height 9
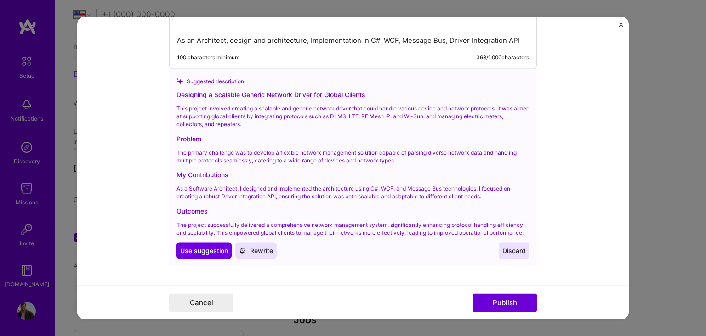
scroll to position [910, 0]
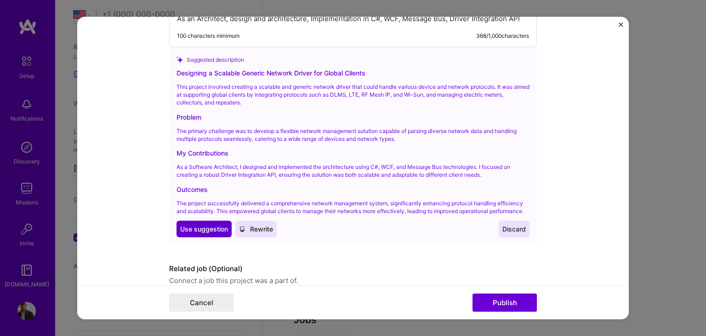
click at [211, 225] on span "Use suggestion" at bounding box center [204, 228] width 48 height 9
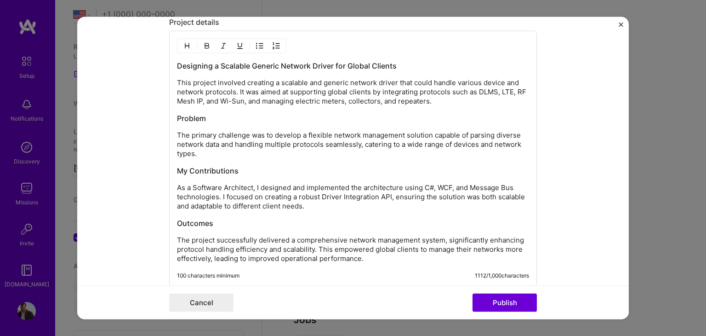
scroll to position [775, 0]
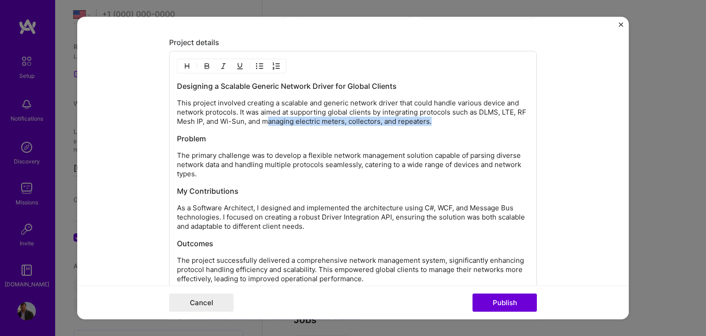
drag, startPoint x: 430, startPoint y: 121, endPoint x: 265, endPoint y: 122, distance: 165.1
click at [265, 122] on p "This project involved creating a scalable and generic network driver that could…" at bounding box center [353, 112] width 352 height 28
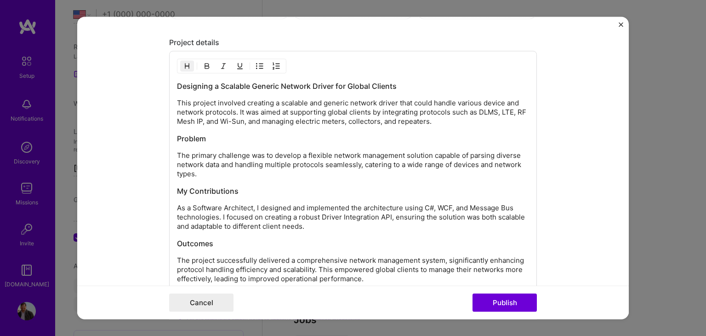
click at [351, 130] on div "Designing a Scalable Generic Network Driver for Global Clients This project inv…" at bounding box center [353, 182] width 352 height 202
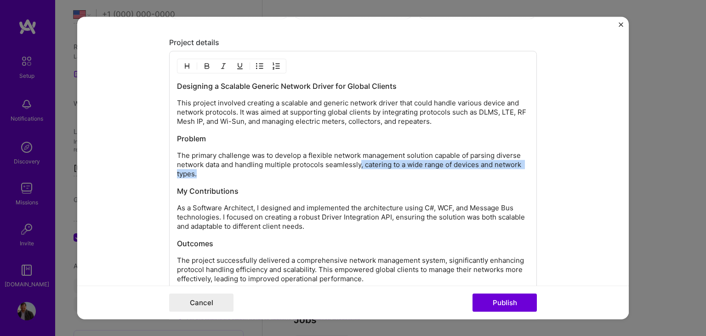
drag, startPoint x: 357, startPoint y: 162, endPoint x: 359, endPoint y: 170, distance: 7.7
click at [359, 170] on p "The primary challenge was to develop a flexible network management solution cap…" at bounding box center [353, 165] width 352 height 28
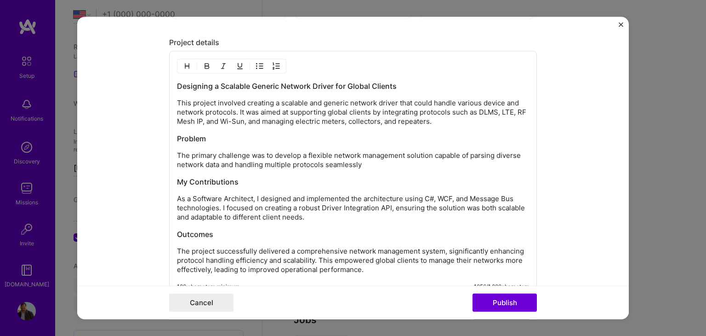
scroll to position [821, 0]
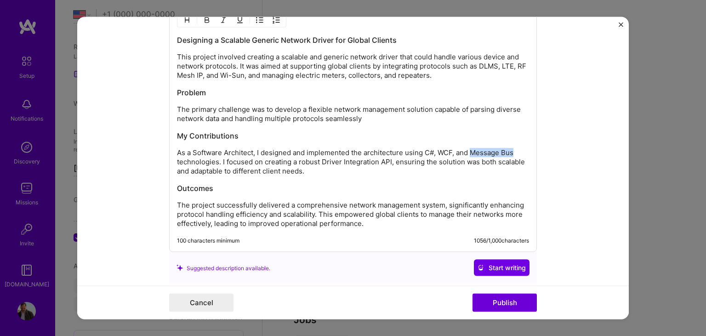
drag, startPoint x: 469, startPoint y: 153, endPoint x: 512, endPoint y: 155, distance: 43.3
click at [512, 155] on p "As a Software Architect, I designed and implemented the architecture using C#, …" at bounding box center [353, 162] width 352 height 28
click at [435, 188] on h3 "Outcomes" at bounding box center [353, 188] width 352 height 10
drag, startPoint x: 263, startPoint y: 162, endPoint x: 218, endPoint y: 163, distance: 45.5
click at [218, 163] on p "As a Software Architect, I designed and implemented the architecture using C#, …" at bounding box center [353, 162] width 352 height 28
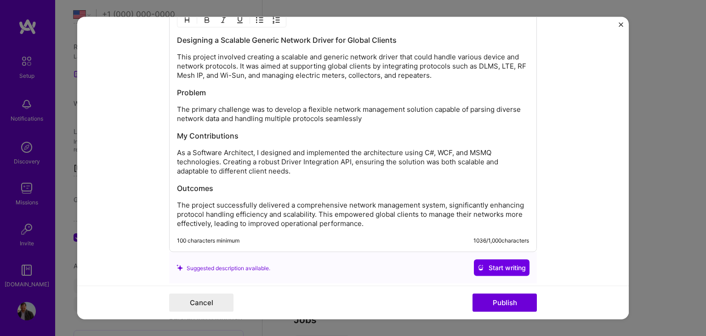
click at [246, 159] on p "As a Software Architect, I designed and implemented the architecture using C#, …" at bounding box center [353, 162] width 352 height 28
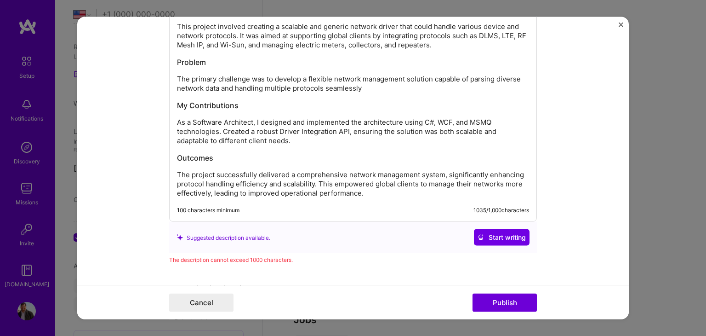
scroll to position [867, 0]
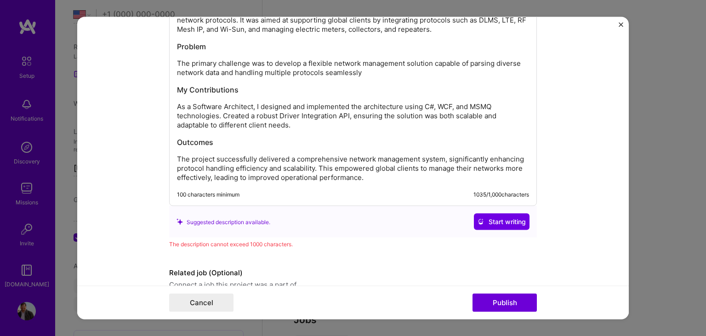
click at [362, 176] on p "The project successfully delivered a comprehensive network management system, s…" at bounding box center [353, 169] width 352 height 28
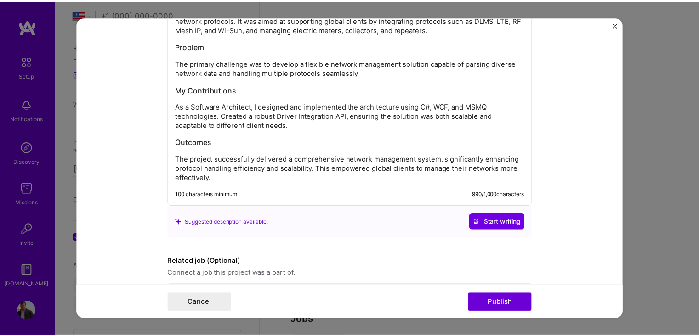
scroll to position [899, 0]
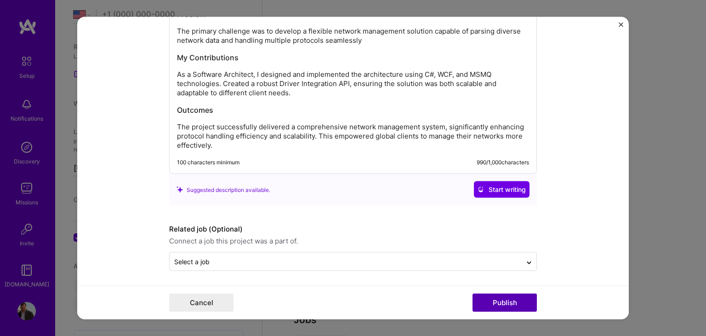
click at [495, 301] on button "Publish" at bounding box center [505, 302] width 64 height 18
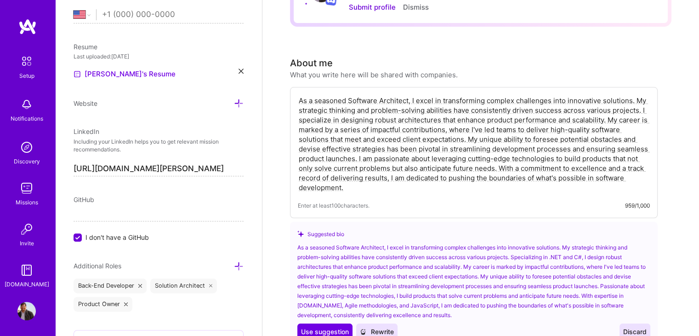
scroll to position [0, 0]
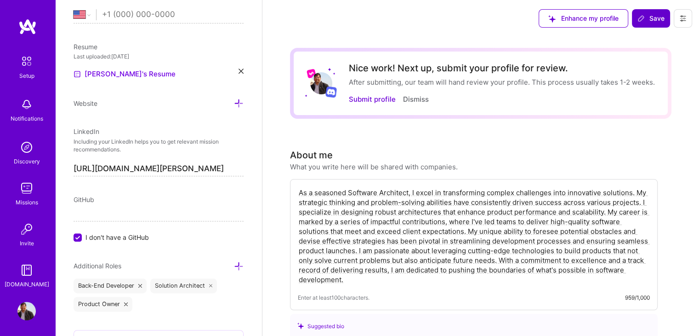
click at [661, 23] on span "Save" at bounding box center [651, 18] width 27 height 9
click at [649, 15] on span "Save" at bounding box center [651, 18] width 27 height 9
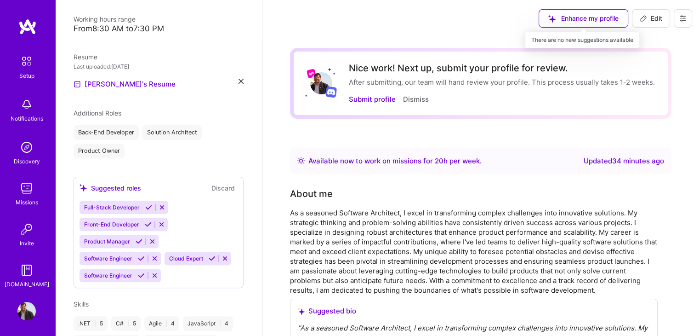
click at [579, 14] on div "Enhance my profile" at bounding box center [584, 18] width 90 height 18
click at [581, 18] on div "Enhance my profile" at bounding box center [584, 18] width 90 height 18
click at [17, 312] on img at bounding box center [26, 311] width 18 height 18
click at [24, 310] on img at bounding box center [26, 311] width 18 height 18
click at [386, 100] on button "Submit profile" at bounding box center [372, 99] width 47 height 10
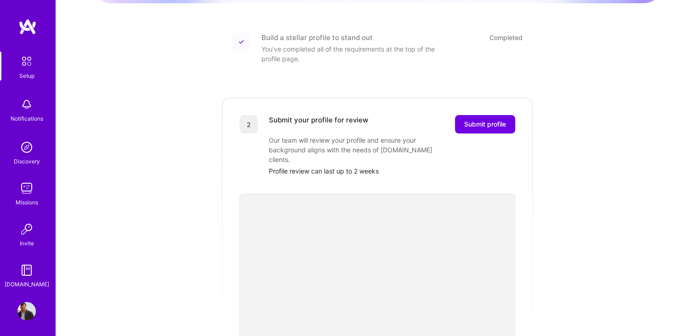
scroll to position [138, 0]
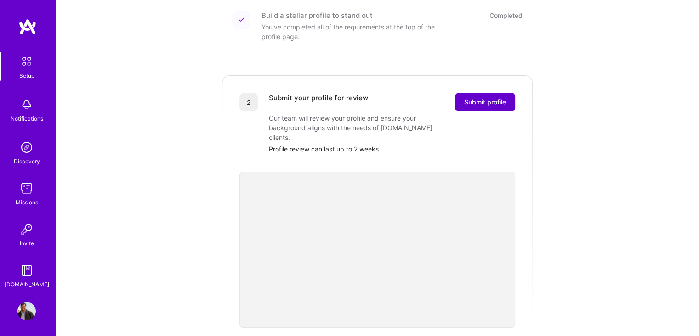
click at [498, 97] on span "Submit profile" at bounding box center [485, 101] width 42 height 9
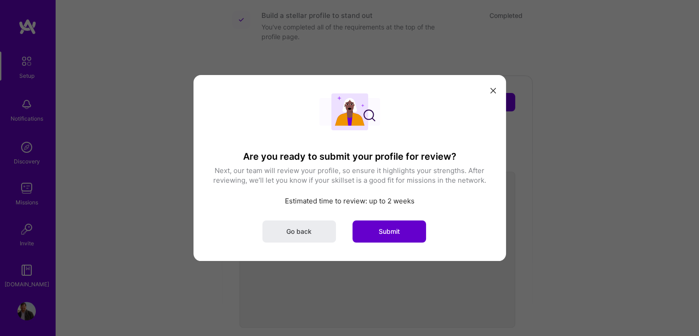
click at [392, 230] on span "Submit" at bounding box center [389, 231] width 21 height 9
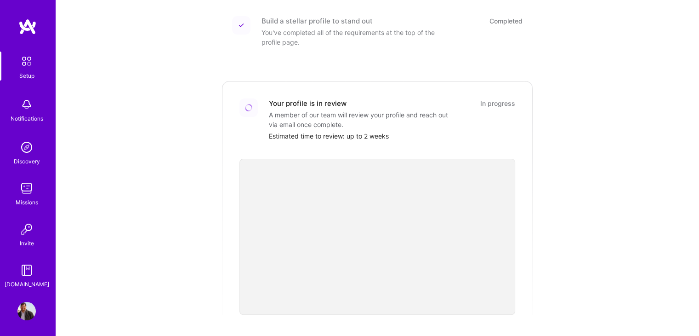
scroll to position [149, 0]
